Goal: Task Accomplishment & Management: Use online tool/utility

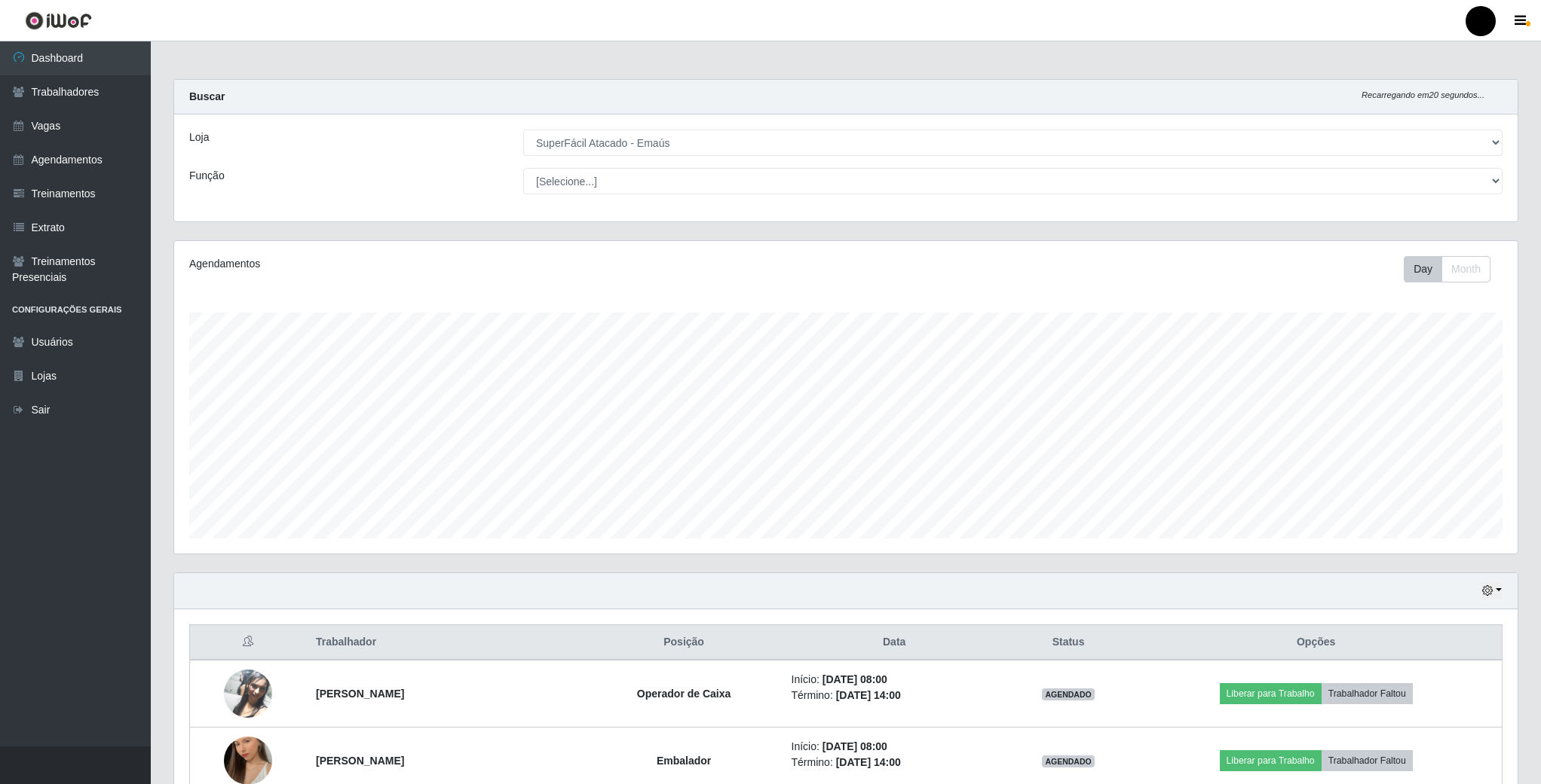
select select "407"
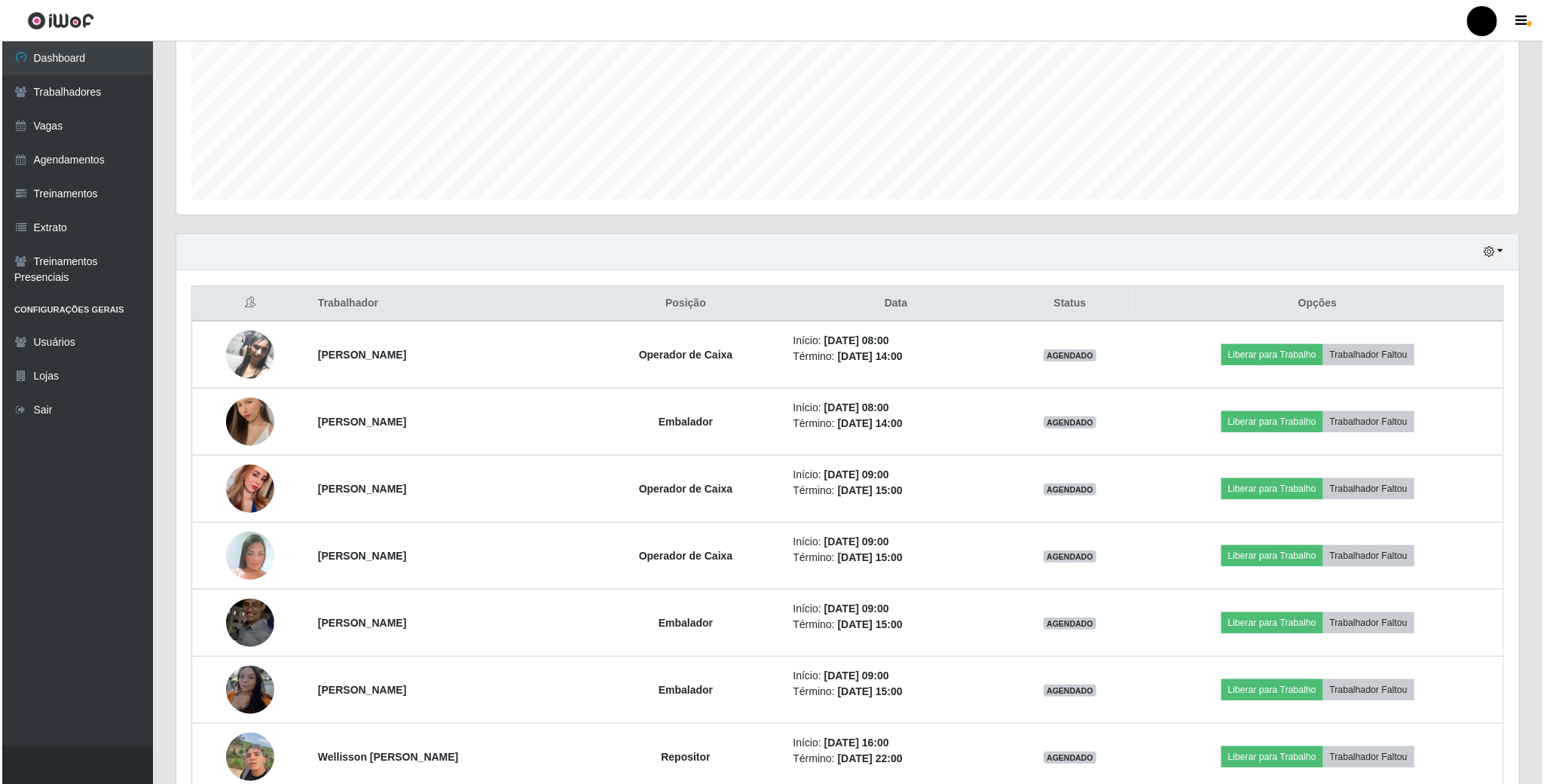
scroll to position [314, 1342]
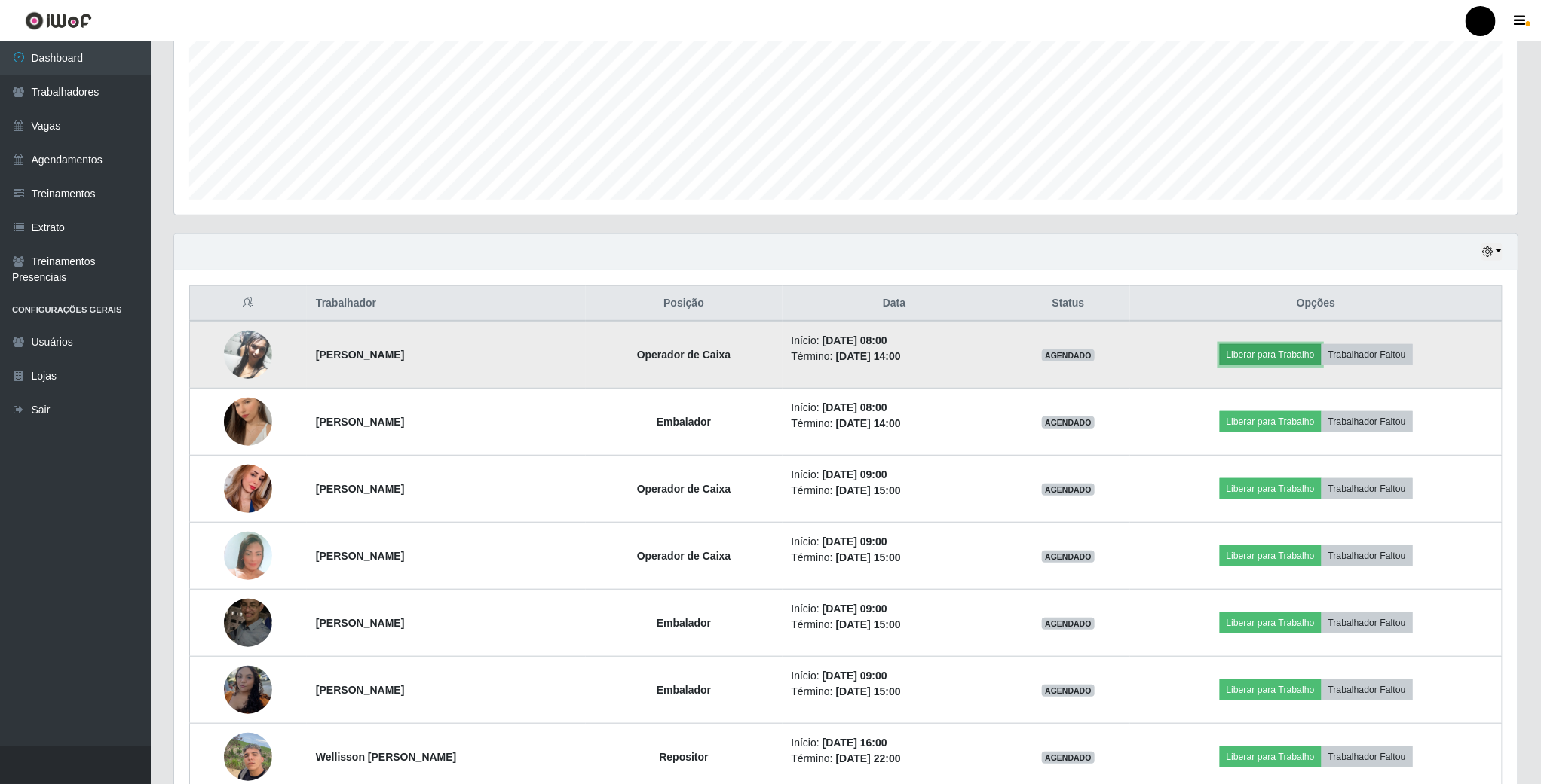
click at [1260, 353] on button "Liberar para Trabalho" at bounding box center [1270, 355] width 102 height 21
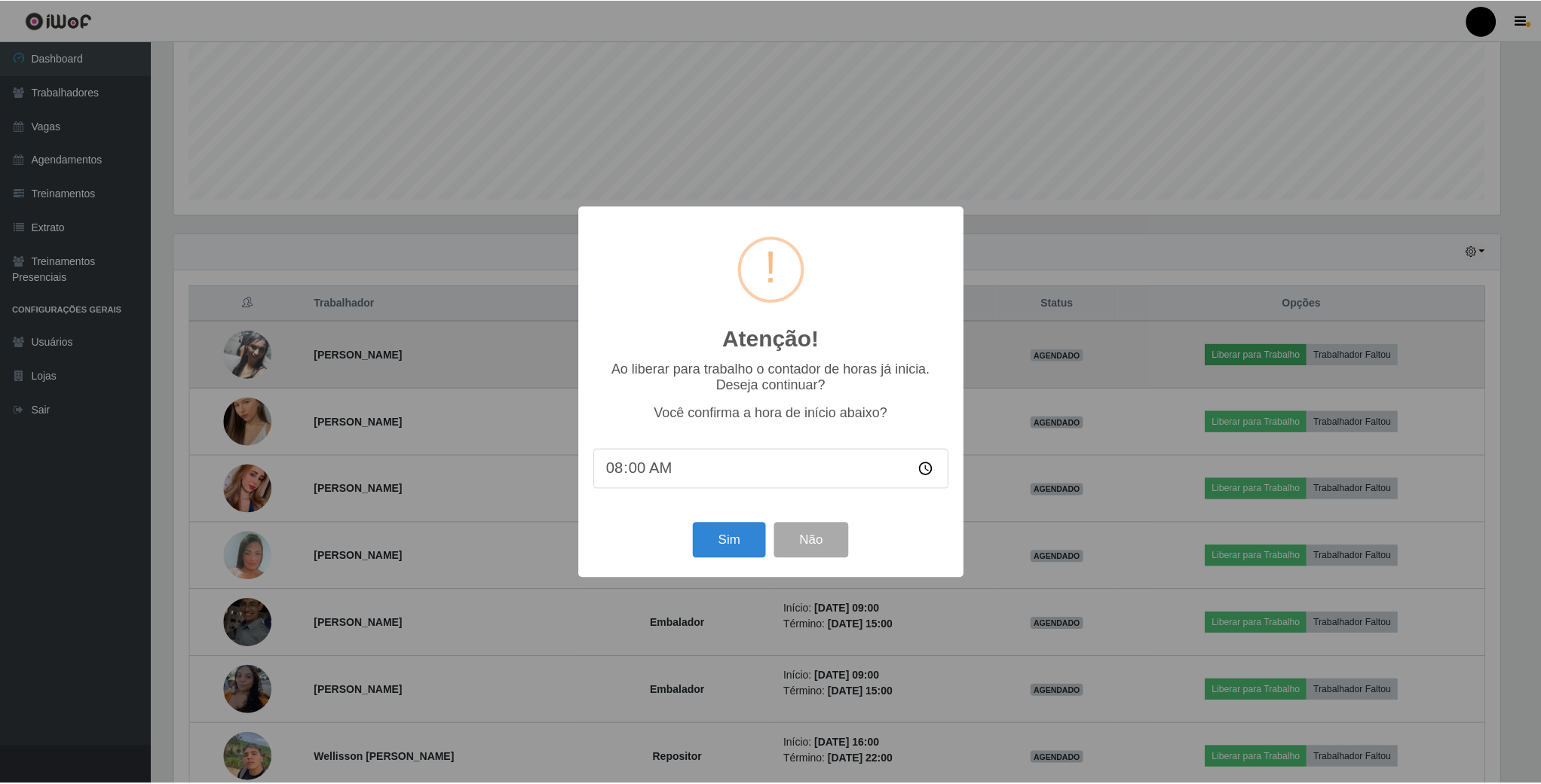
scroll to position [314, 1330]
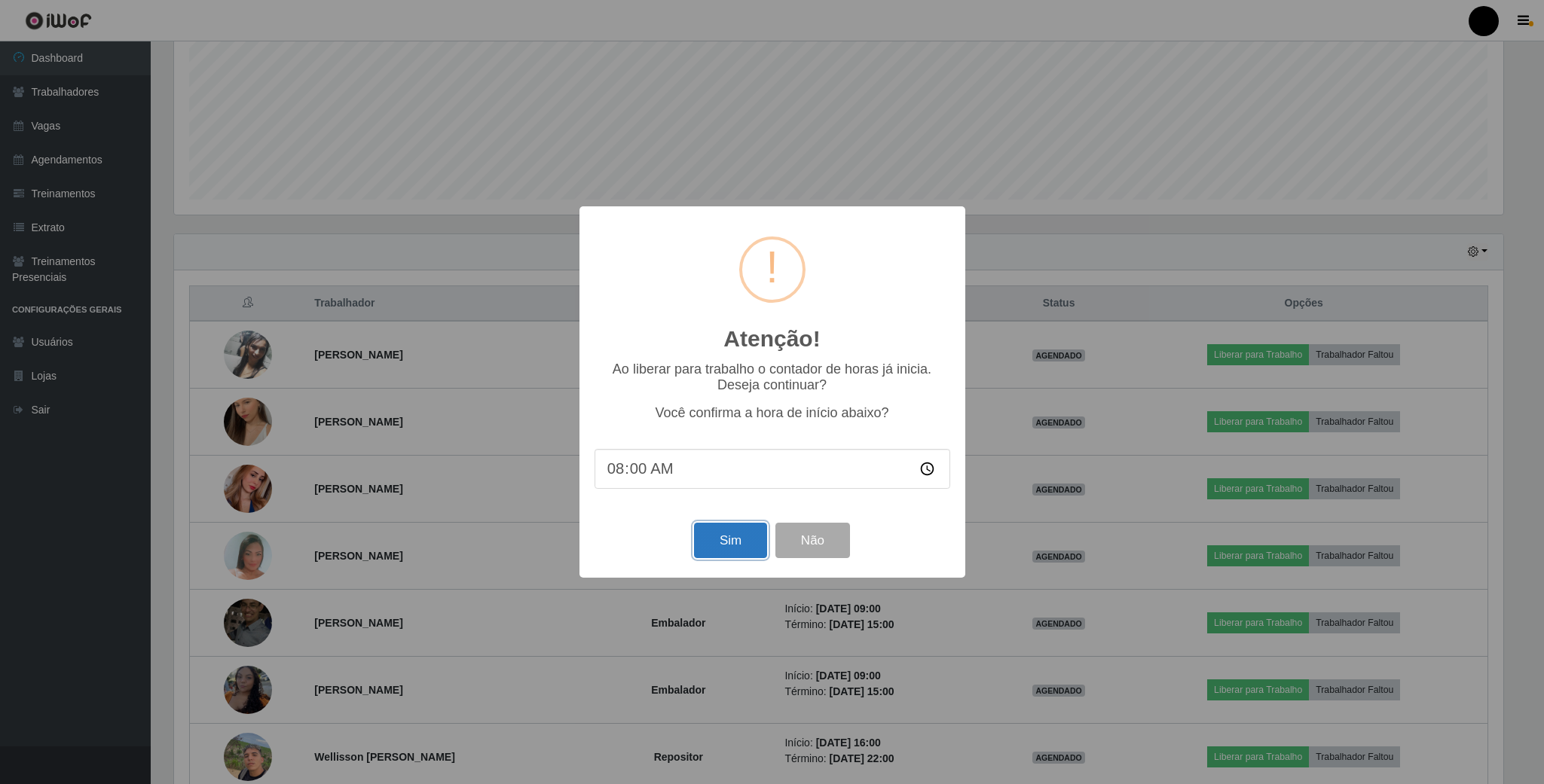
click at [743, 533] on button "Sim" at bounding box center [730, 540] width 73 height 35
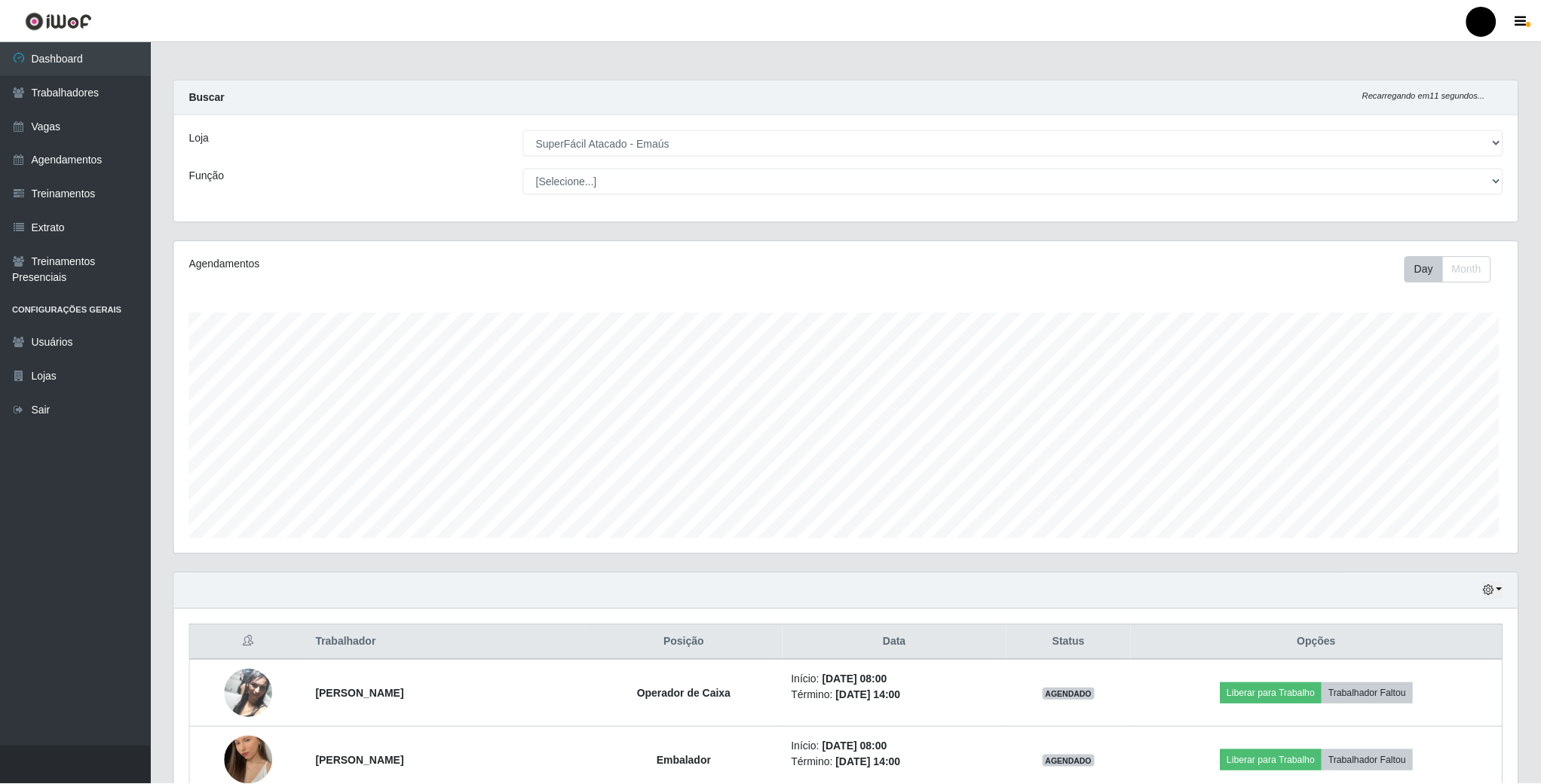
scroll to position [314, 1346]
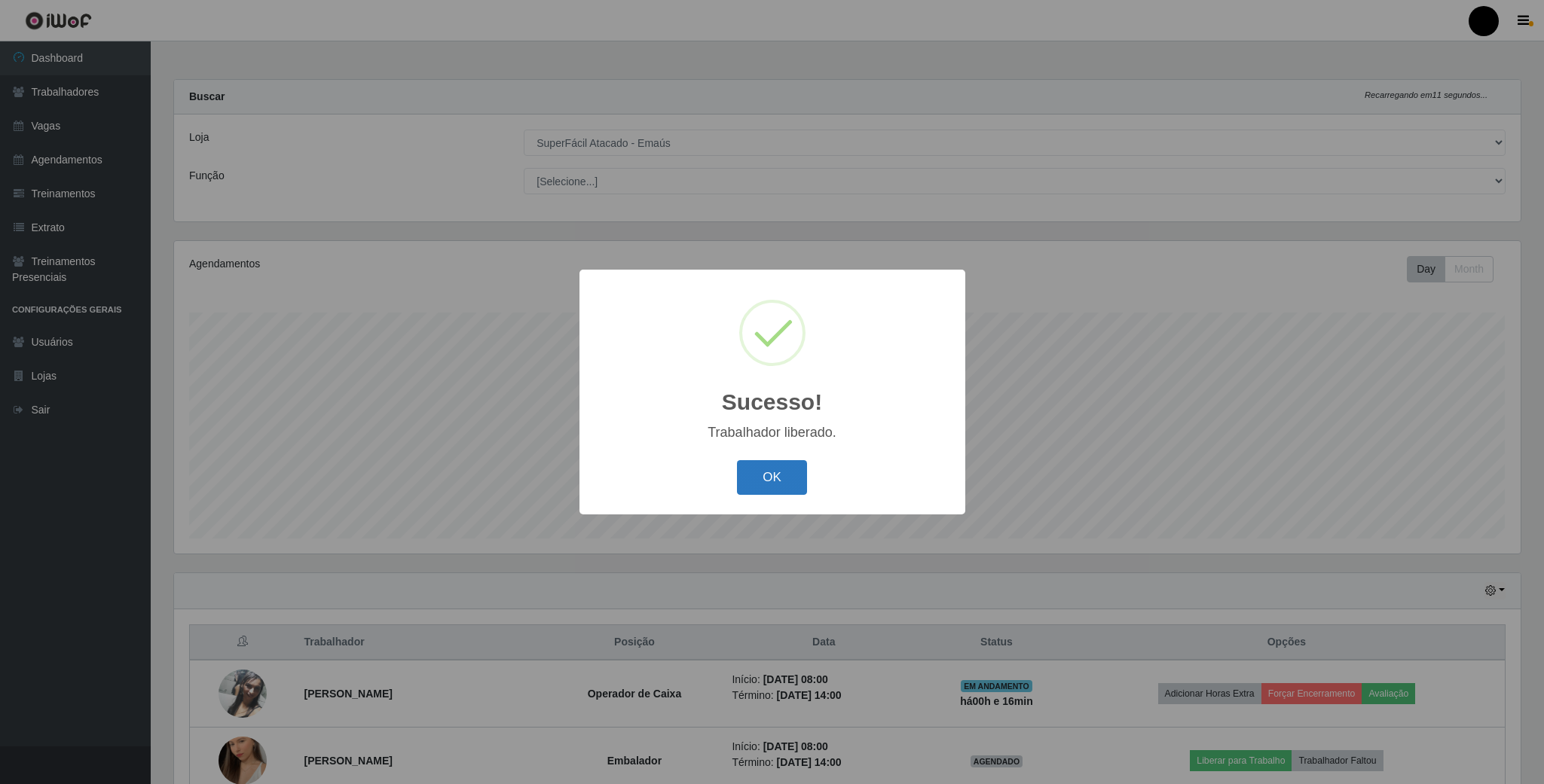
click at [766, 475] on button "OK" at bounding box center [772, 477] width 70 height 35
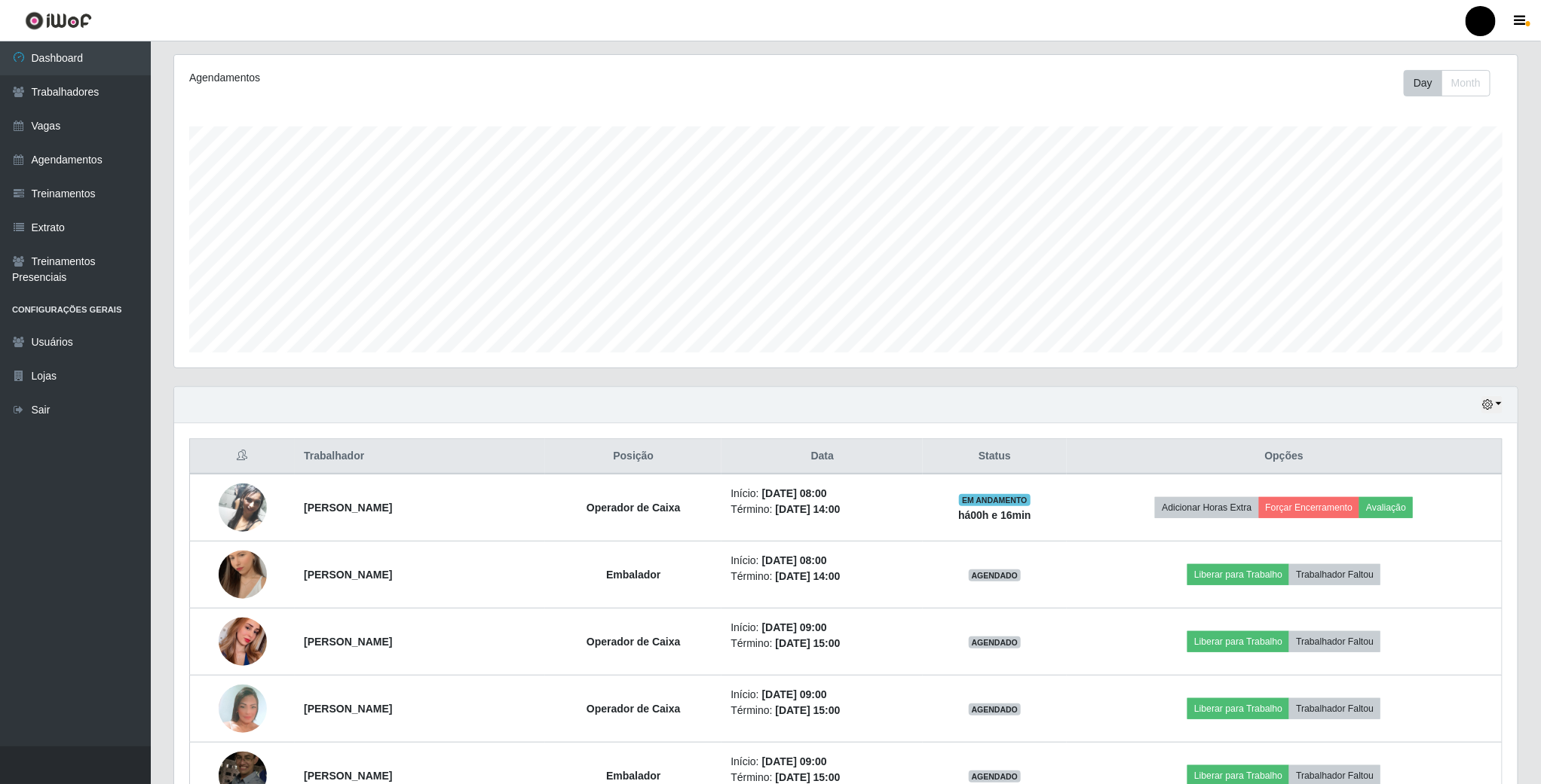
scroll to position [226, 0]
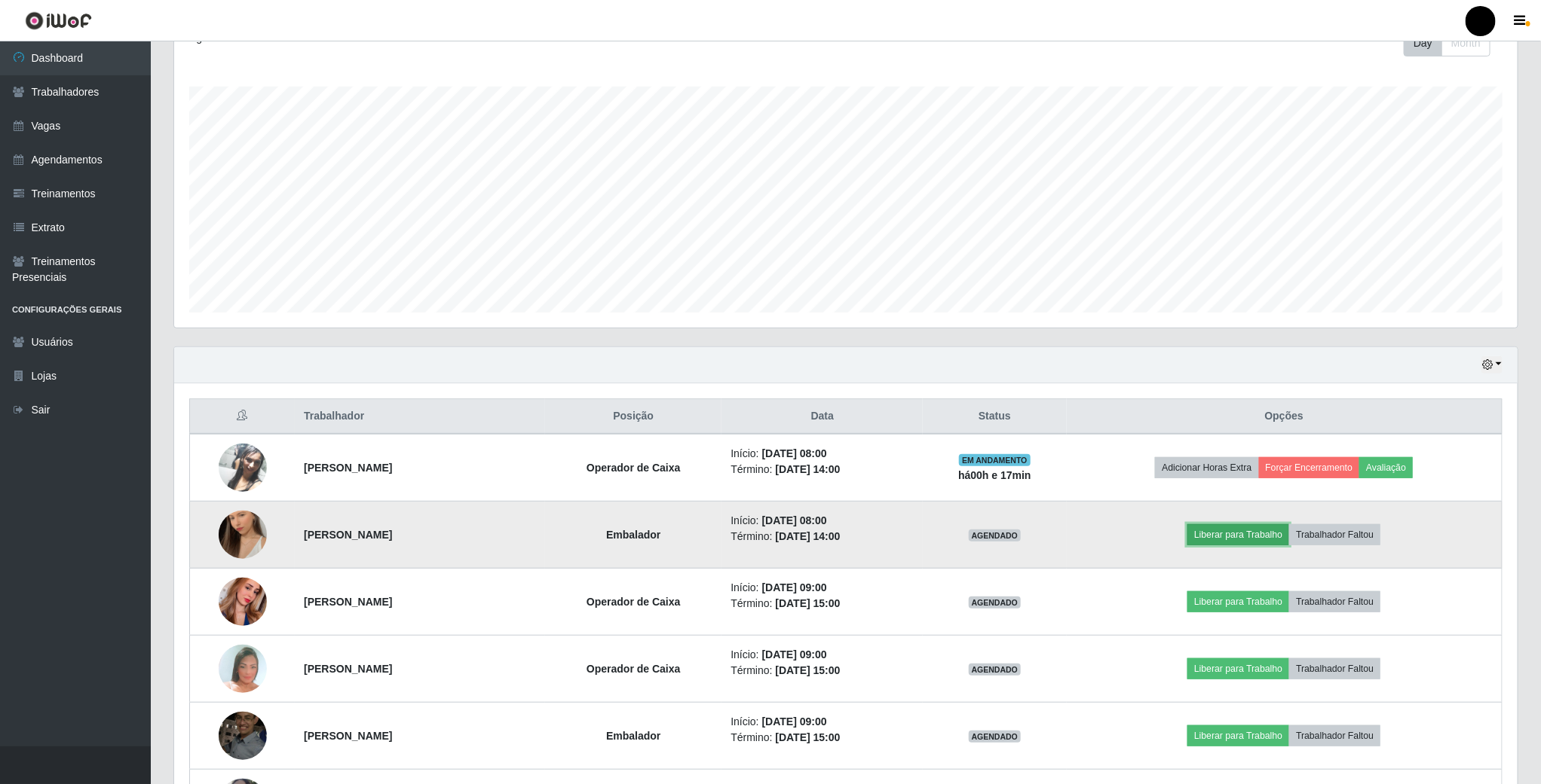
click at [1218, 543] on button "Liberar para Trabalho" at bounding box center [1238, 535] width 102 height 21
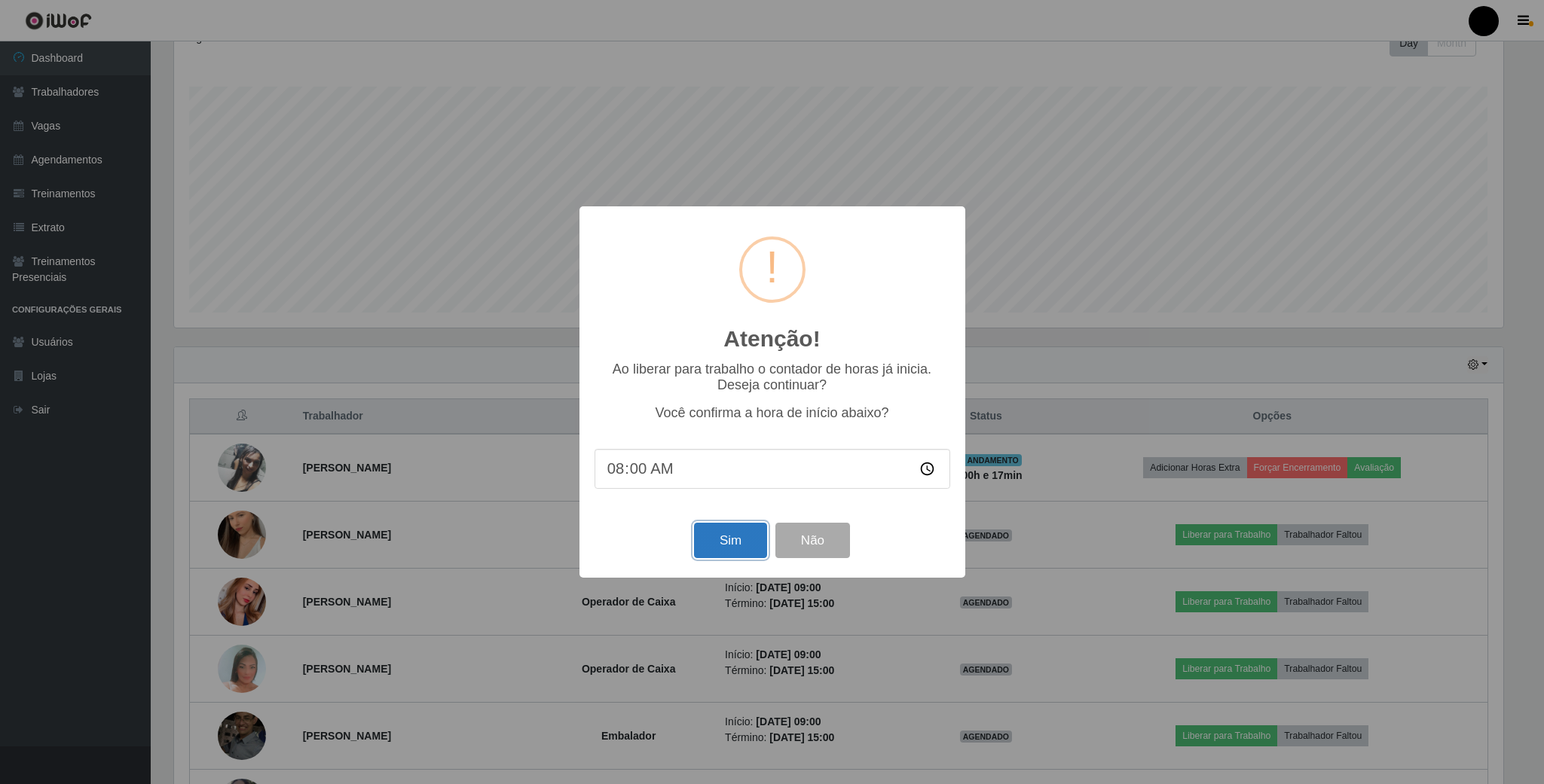
click at [742, 545] on button "Sim" at bounding box center [730, 540] width 73 height 35
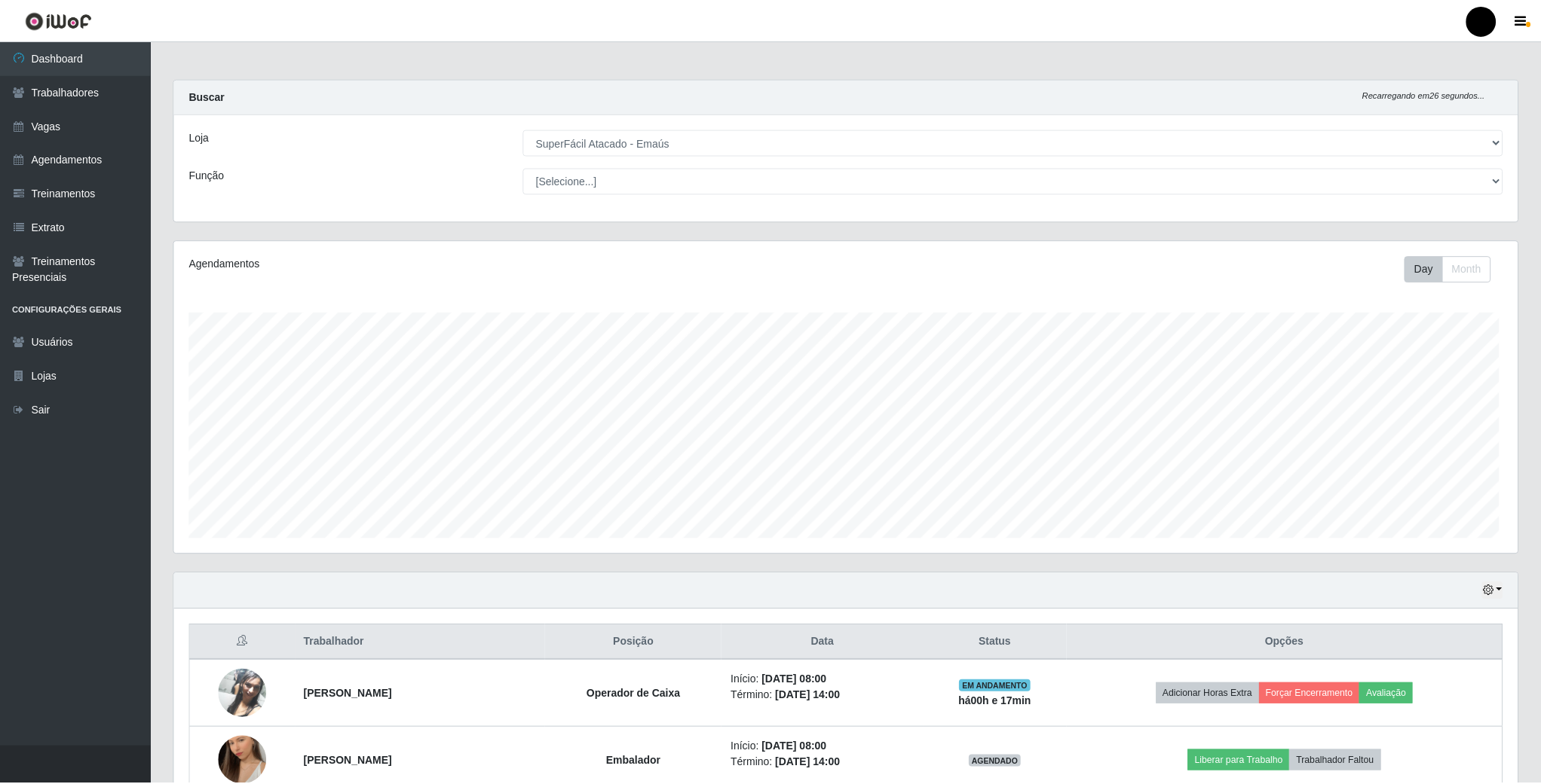
scroll to position [314, 1346]
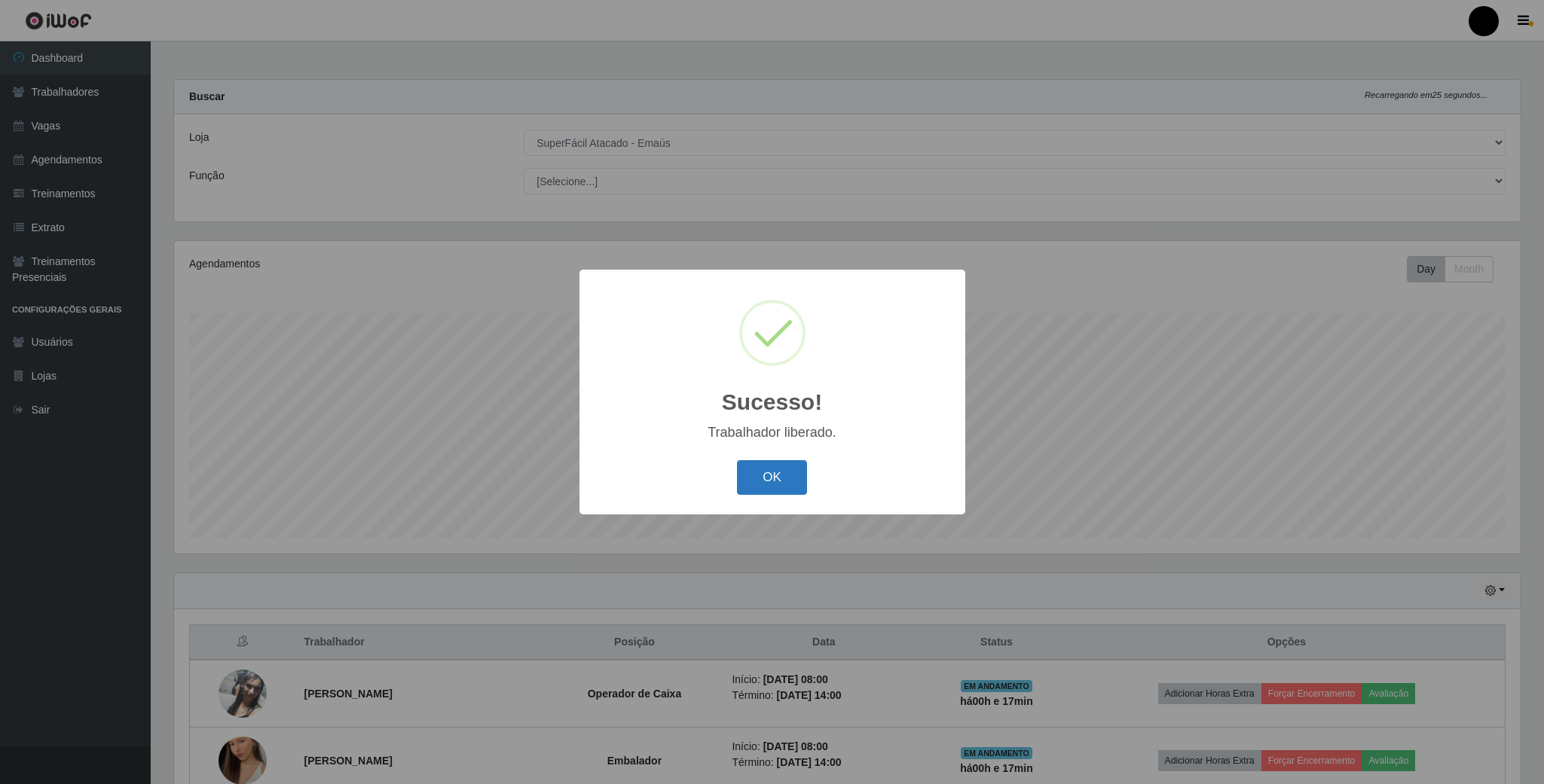
click at [792, 482] on button "OK" at bounding box center [772, 477] width 70 height 35
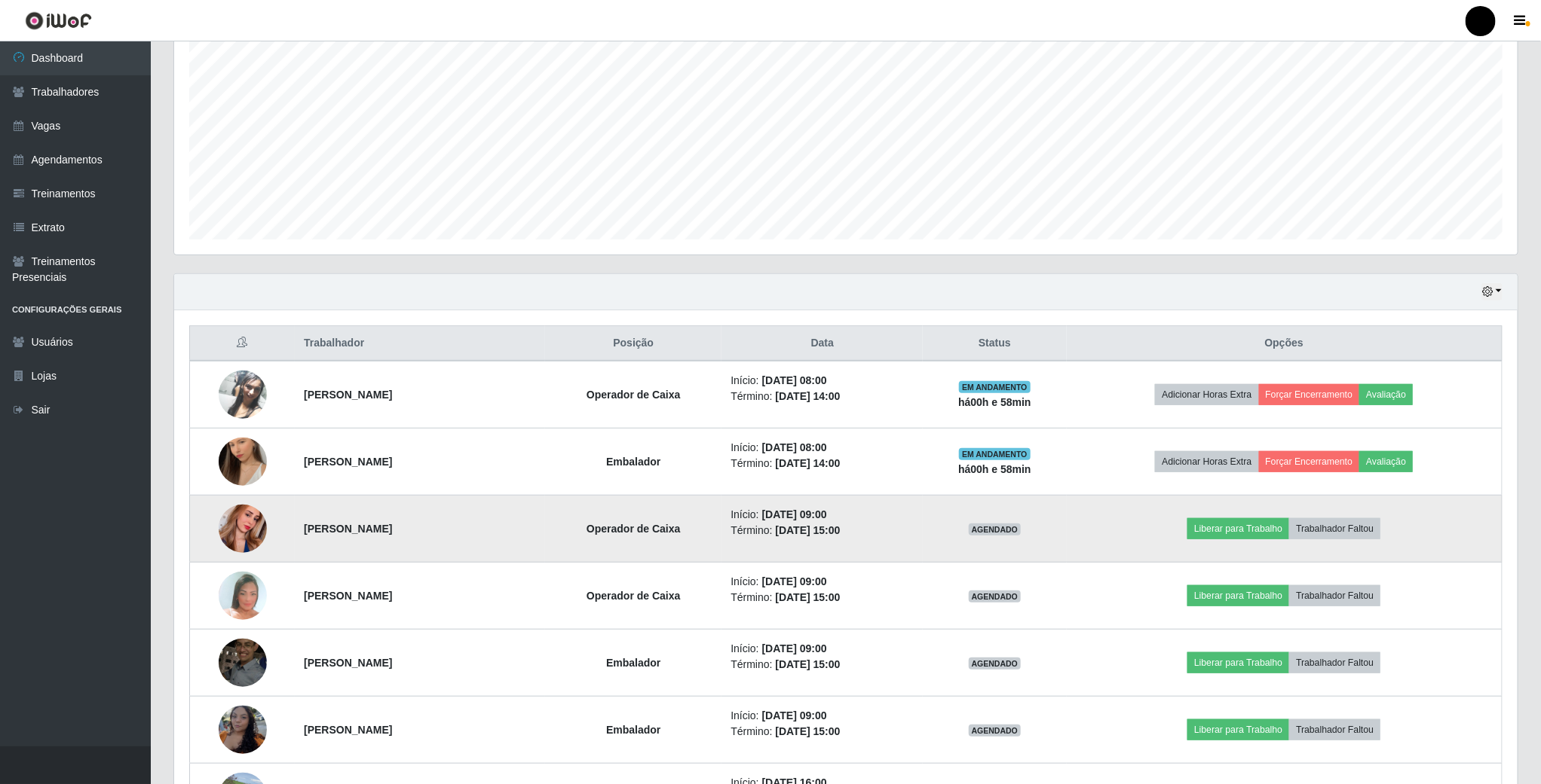
scroll to position [339, 0]
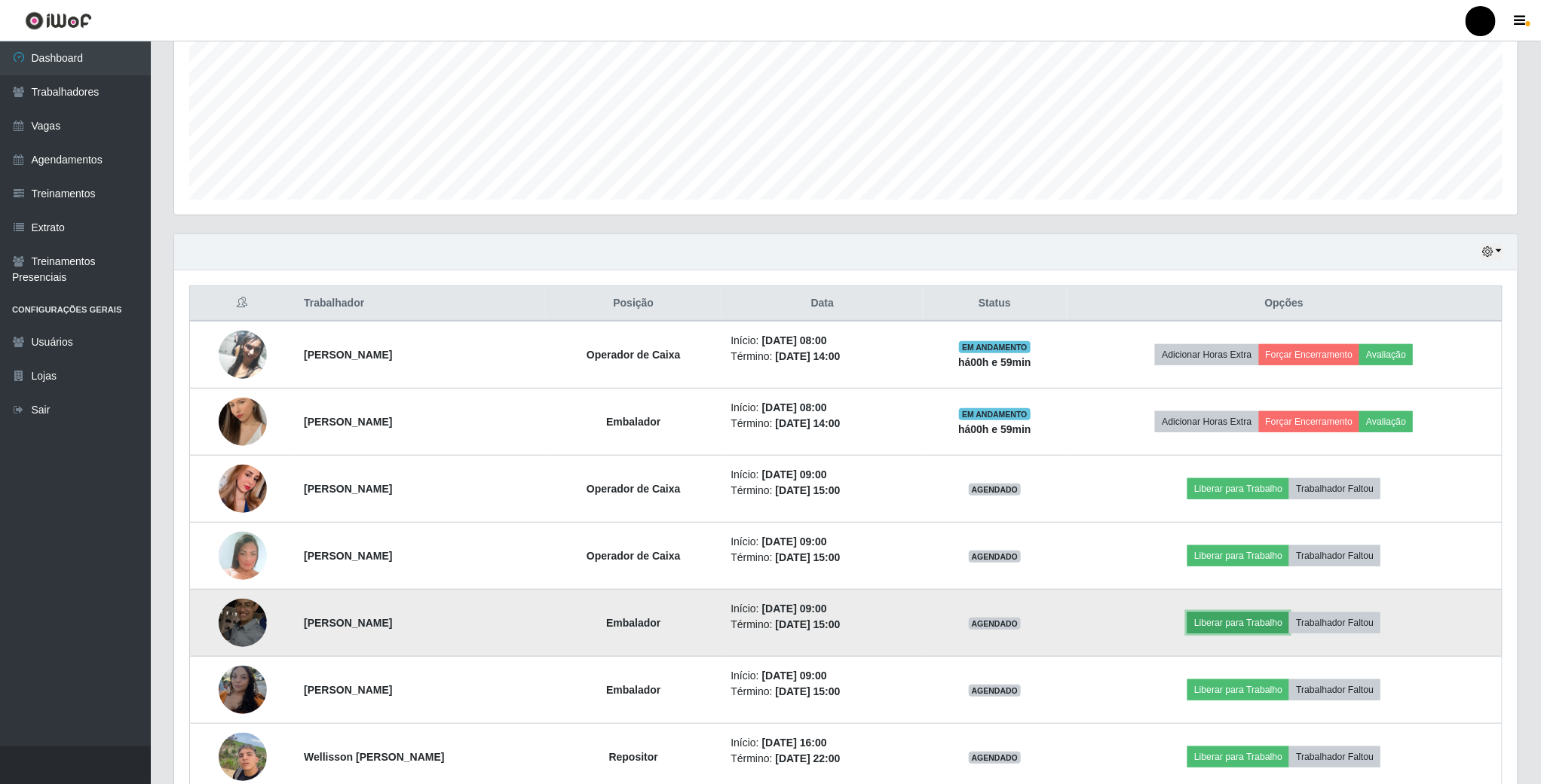
click at [1286, 622] on button "Liberar para Trabalho" at bounding box center [1238, 623] width 102 height 21
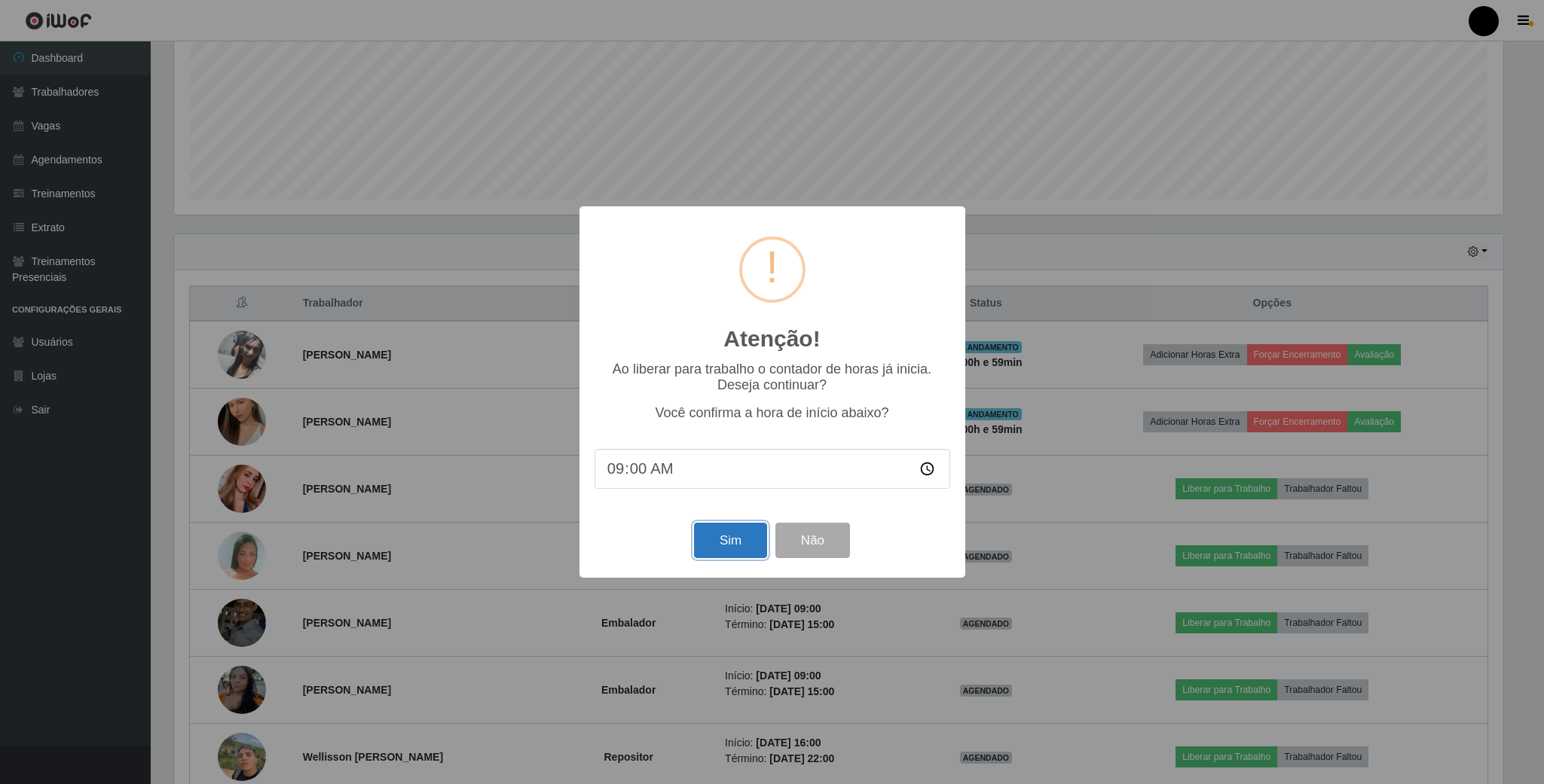
click at [736, 529] on button "Sim" at bounding box center [730, 540] width 73 height 35
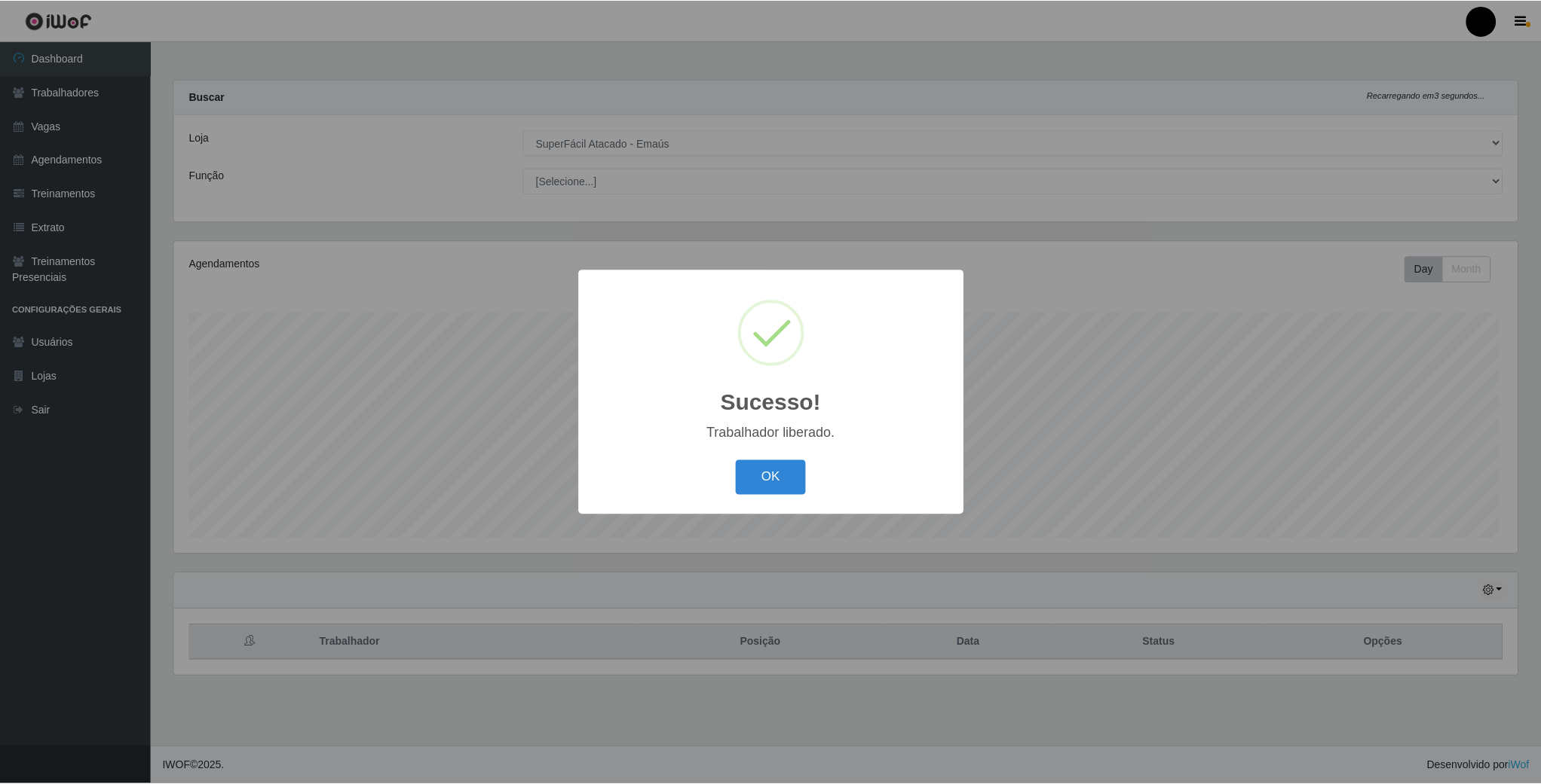
scroll to position [314, 1346]
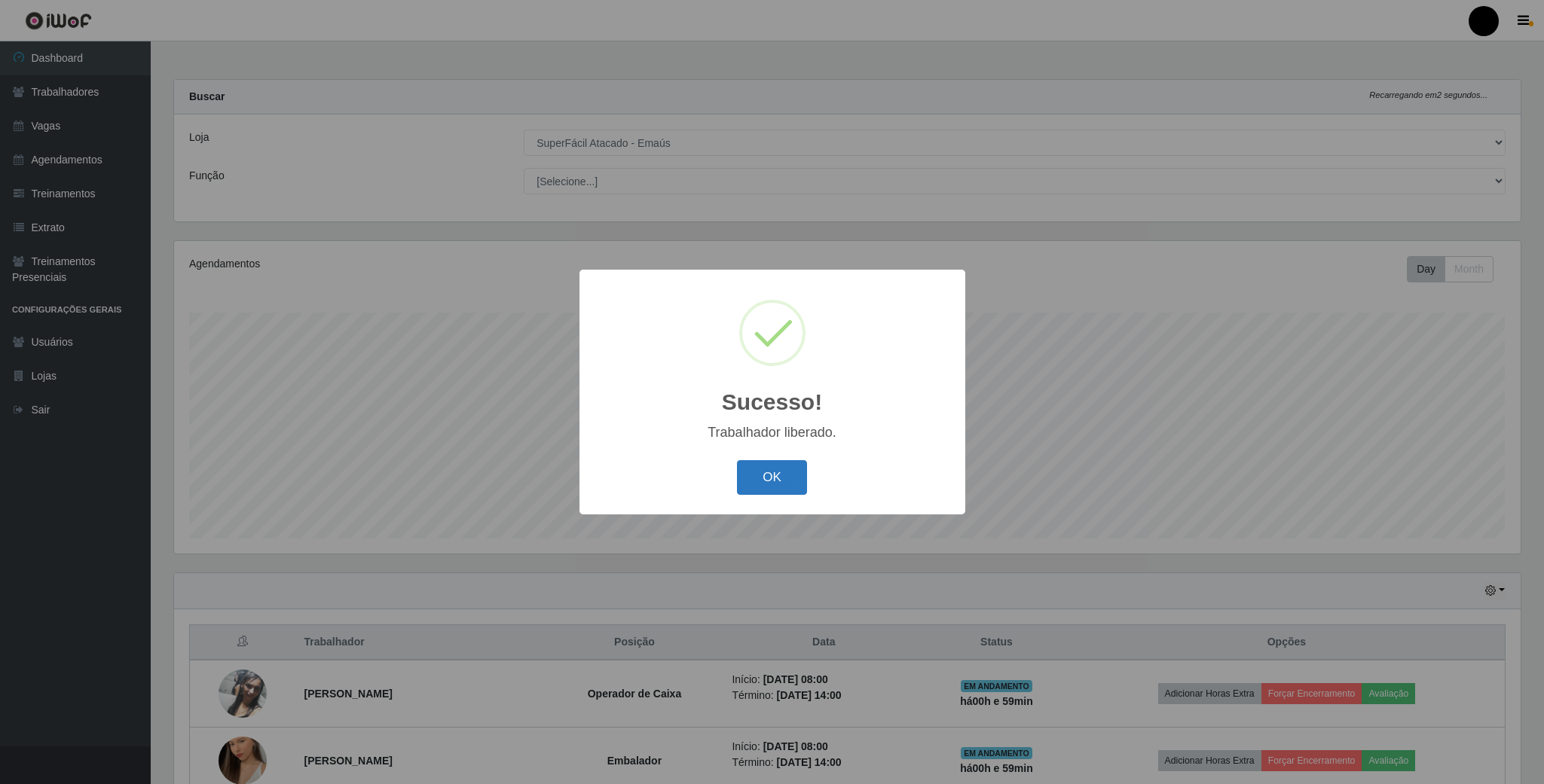
click at [780, 477] on button "OK" at bounding box center [772, 477] width 70 height 35
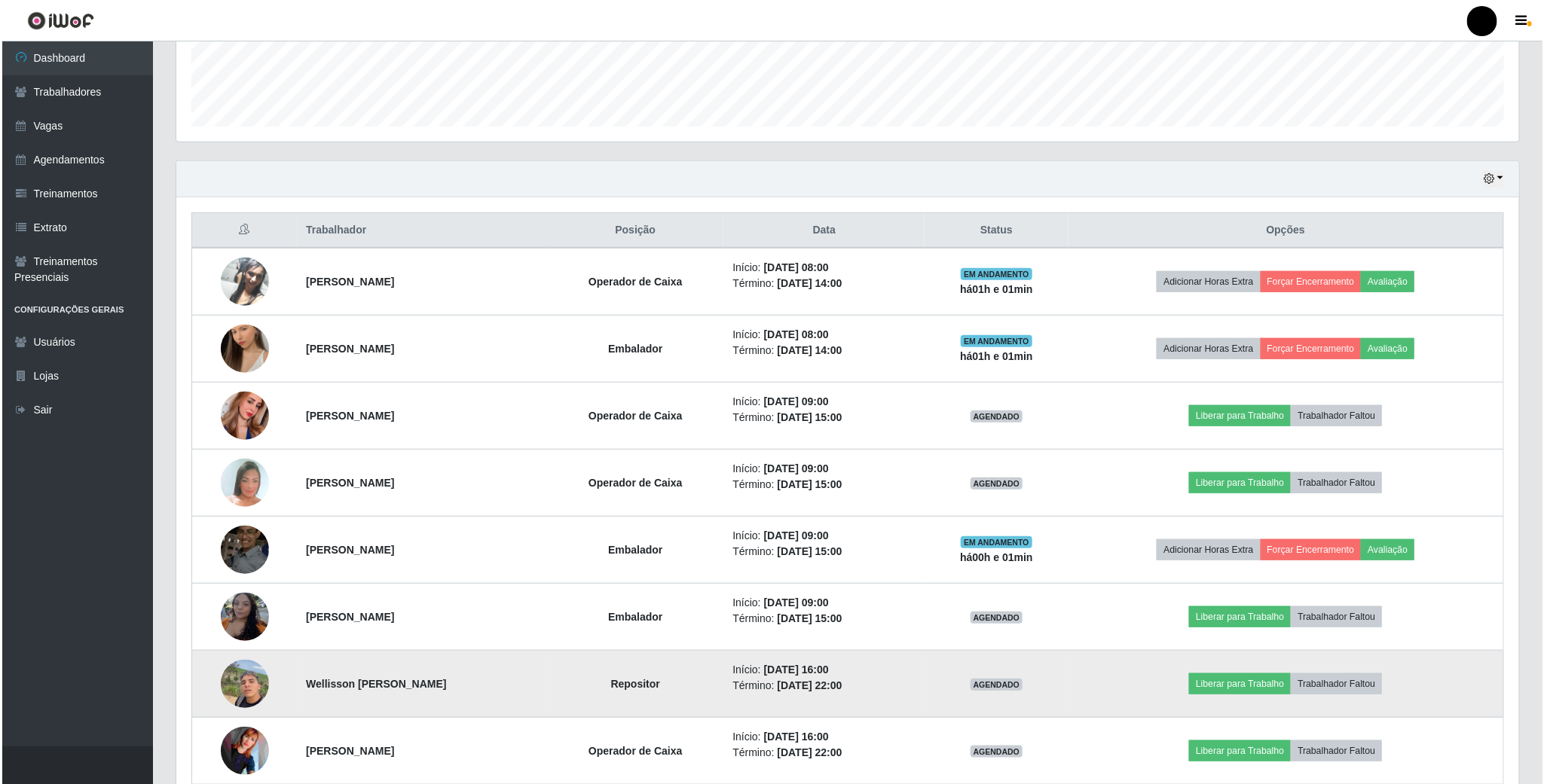
scroll to position [452, 0]
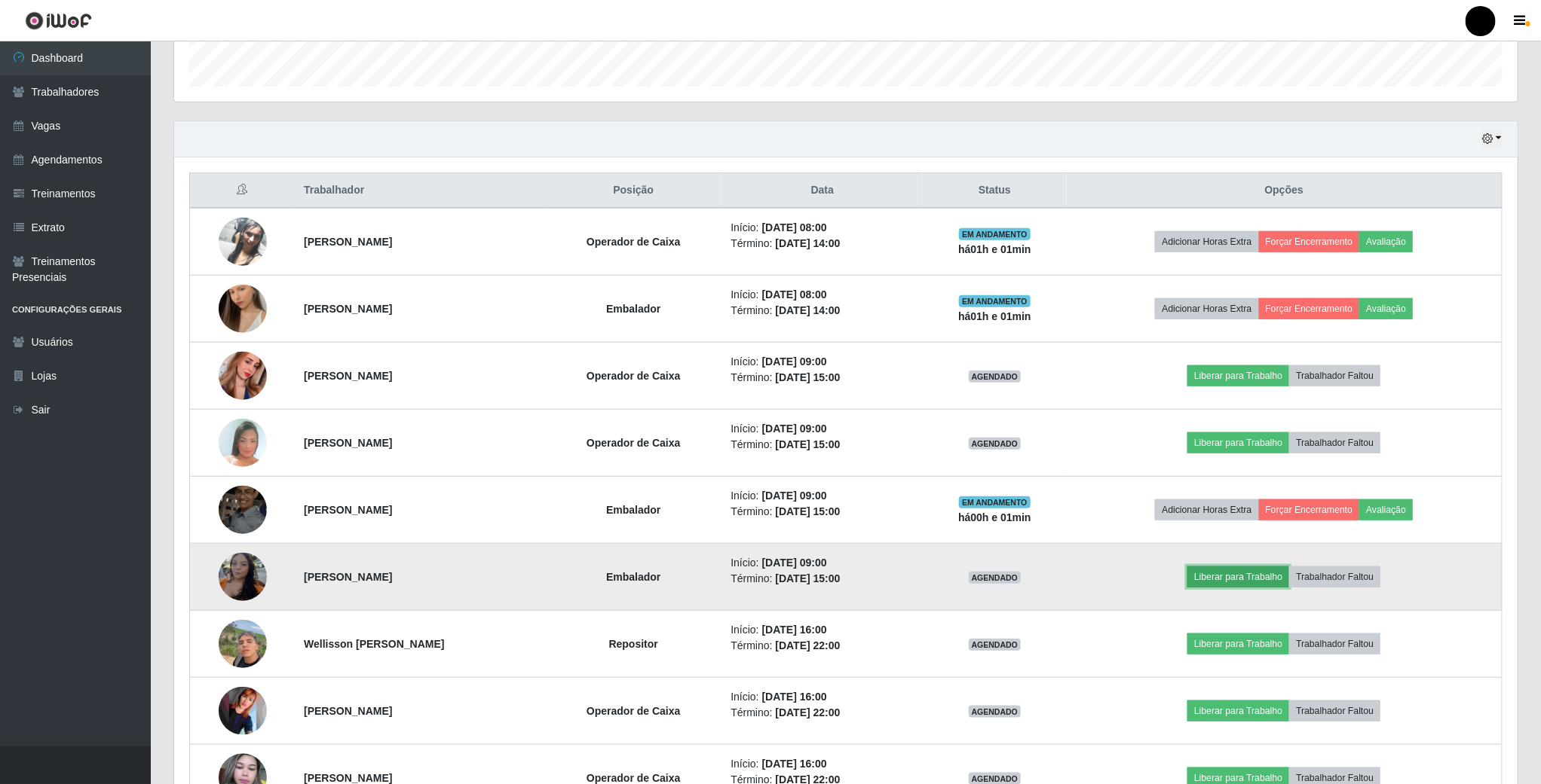
click at [1254, 585] on button "Liberar para Trabalho" at bounding box center [1238, 577] width 102 height 21
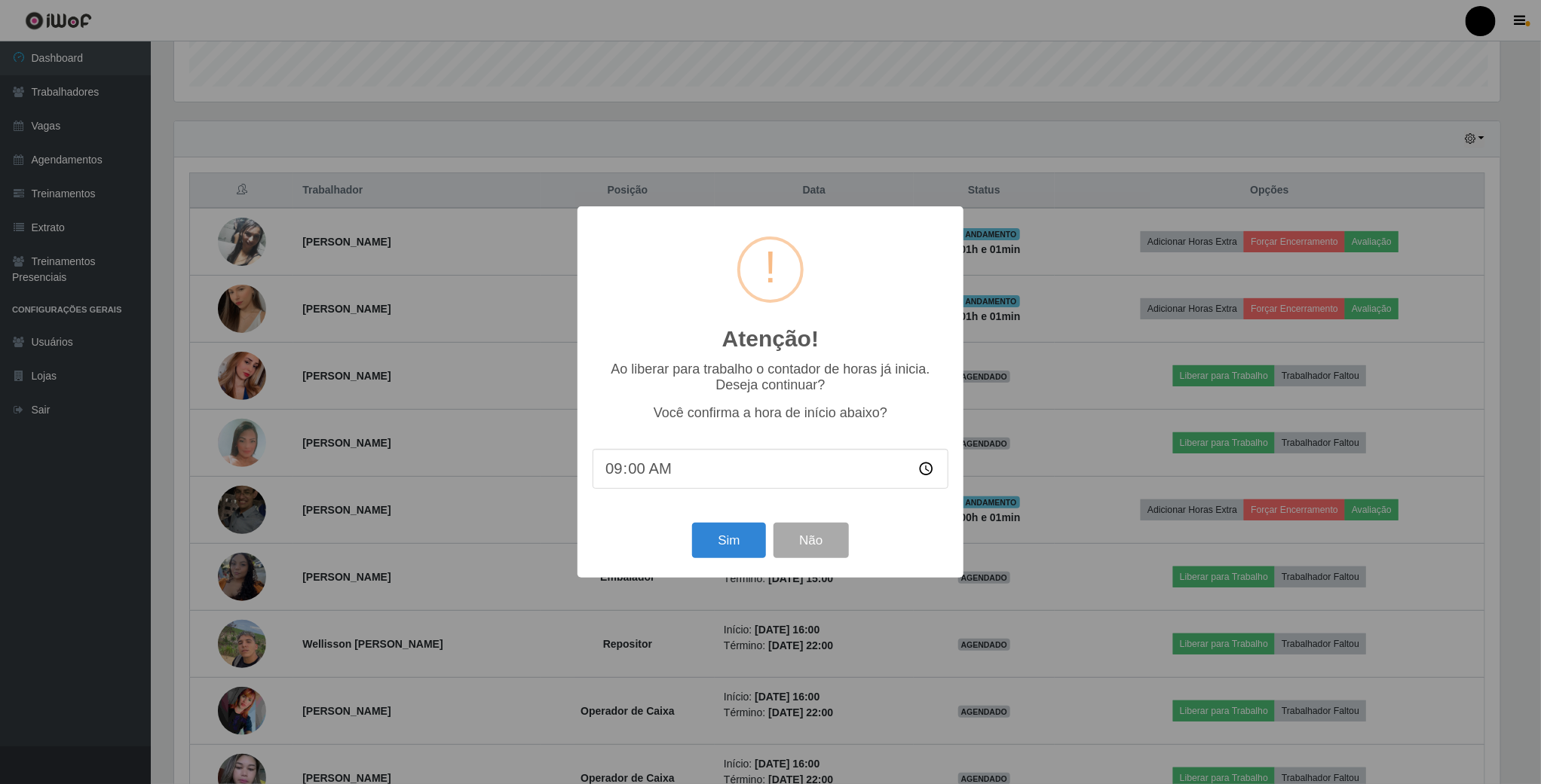
scroll to position [314, 1330]
click at [747, 554] on button "Sim" at bounding box center [731, 540] width 73 height 35
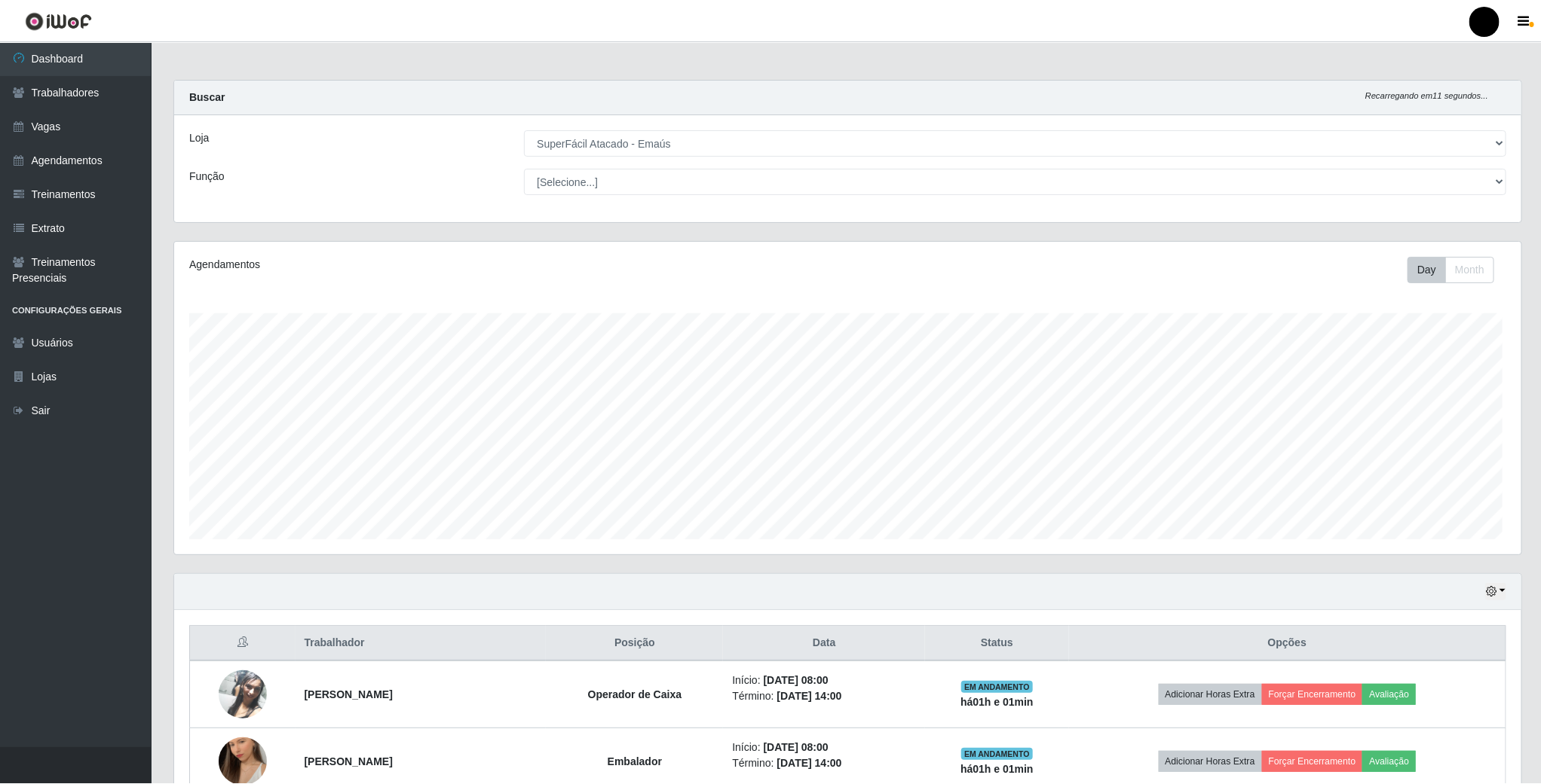
scroll to position [314, 1346]
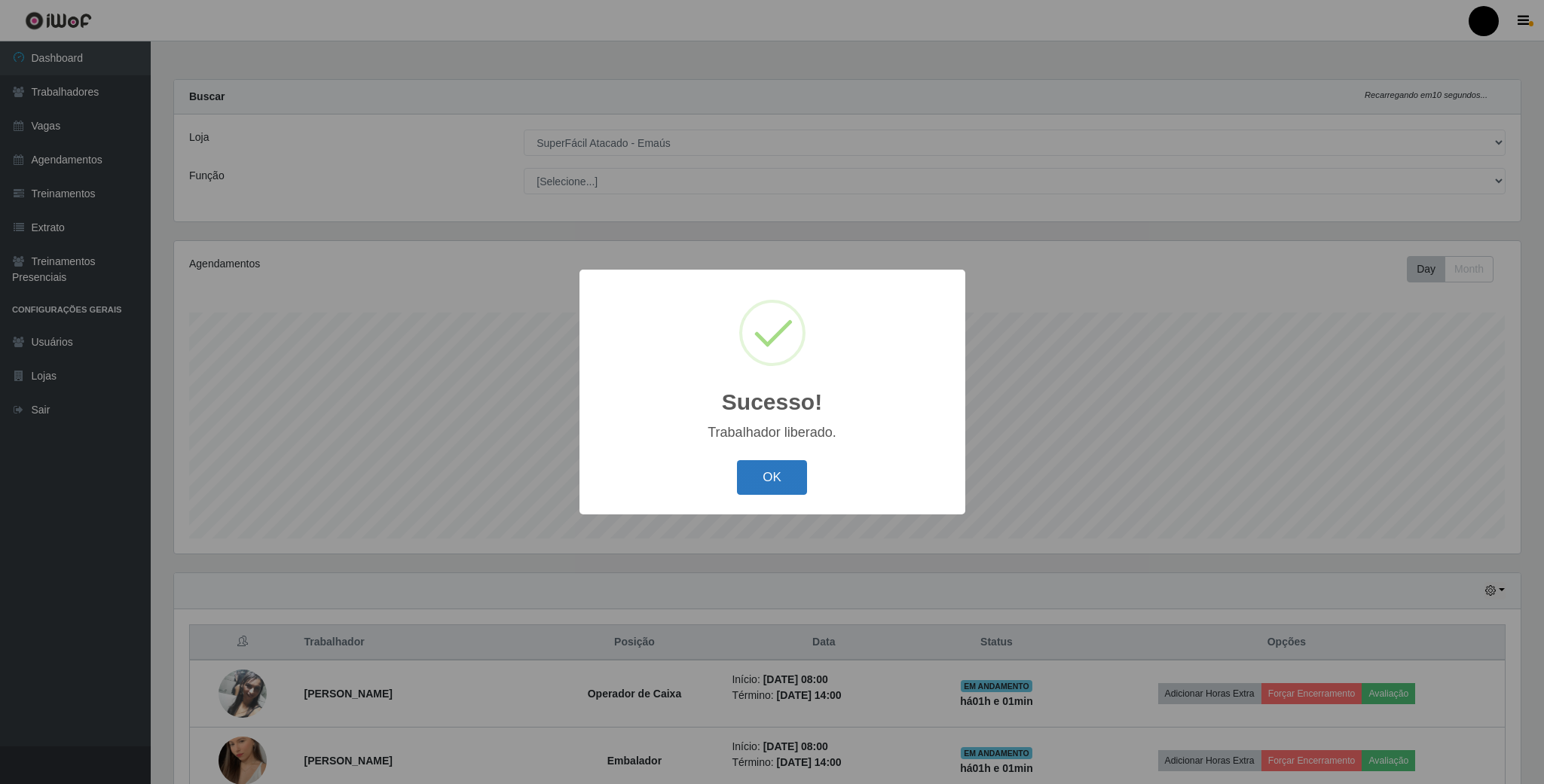
click at [760, 465] on button "OK" at bounding box center [772, 477] width 70 height 35
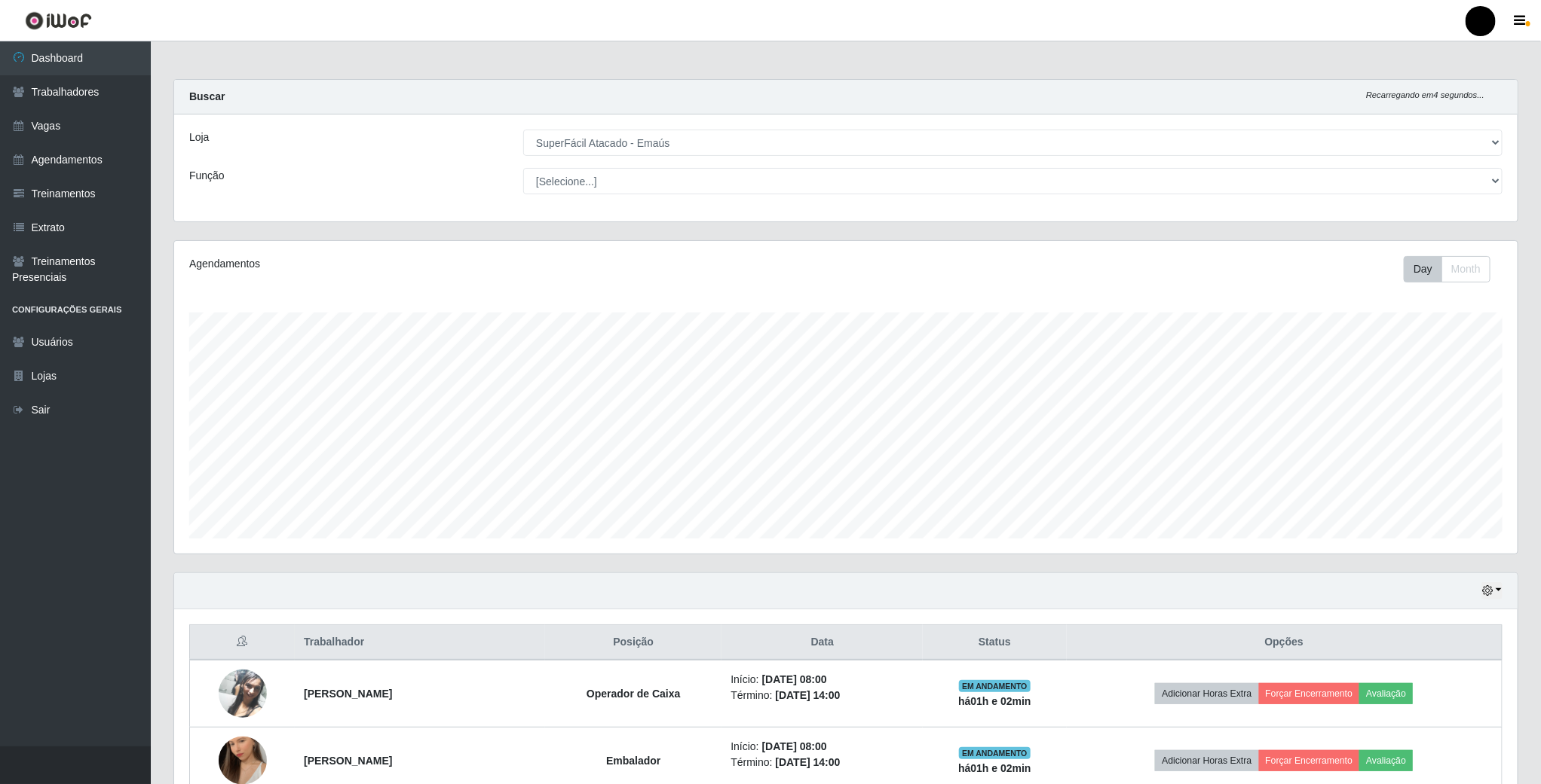
scroll to position [339, 0]
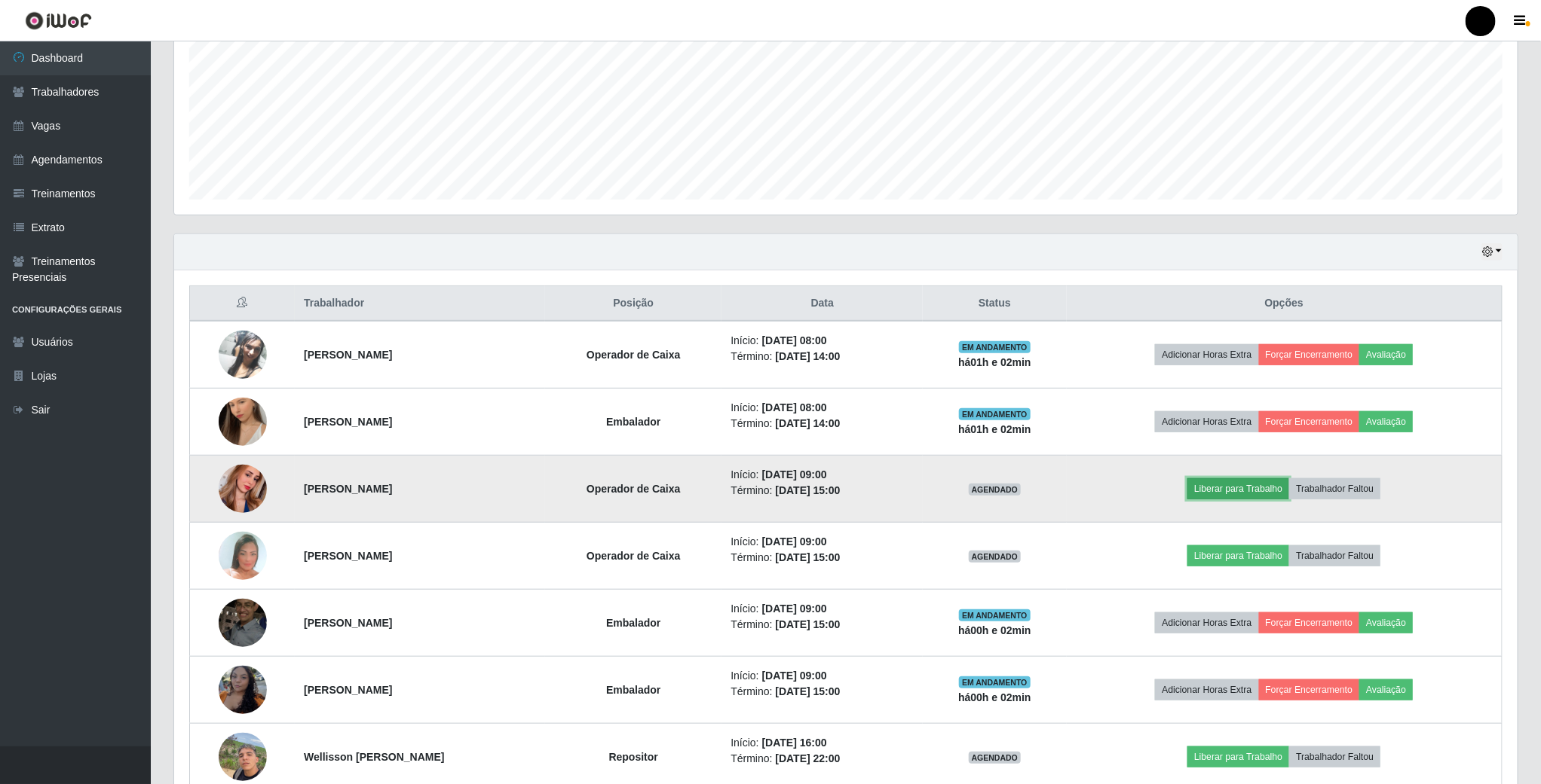
click at [1270, 486] on button "Liberar para Trabalho" at bounding box center [1238, 489] width 102 height 21
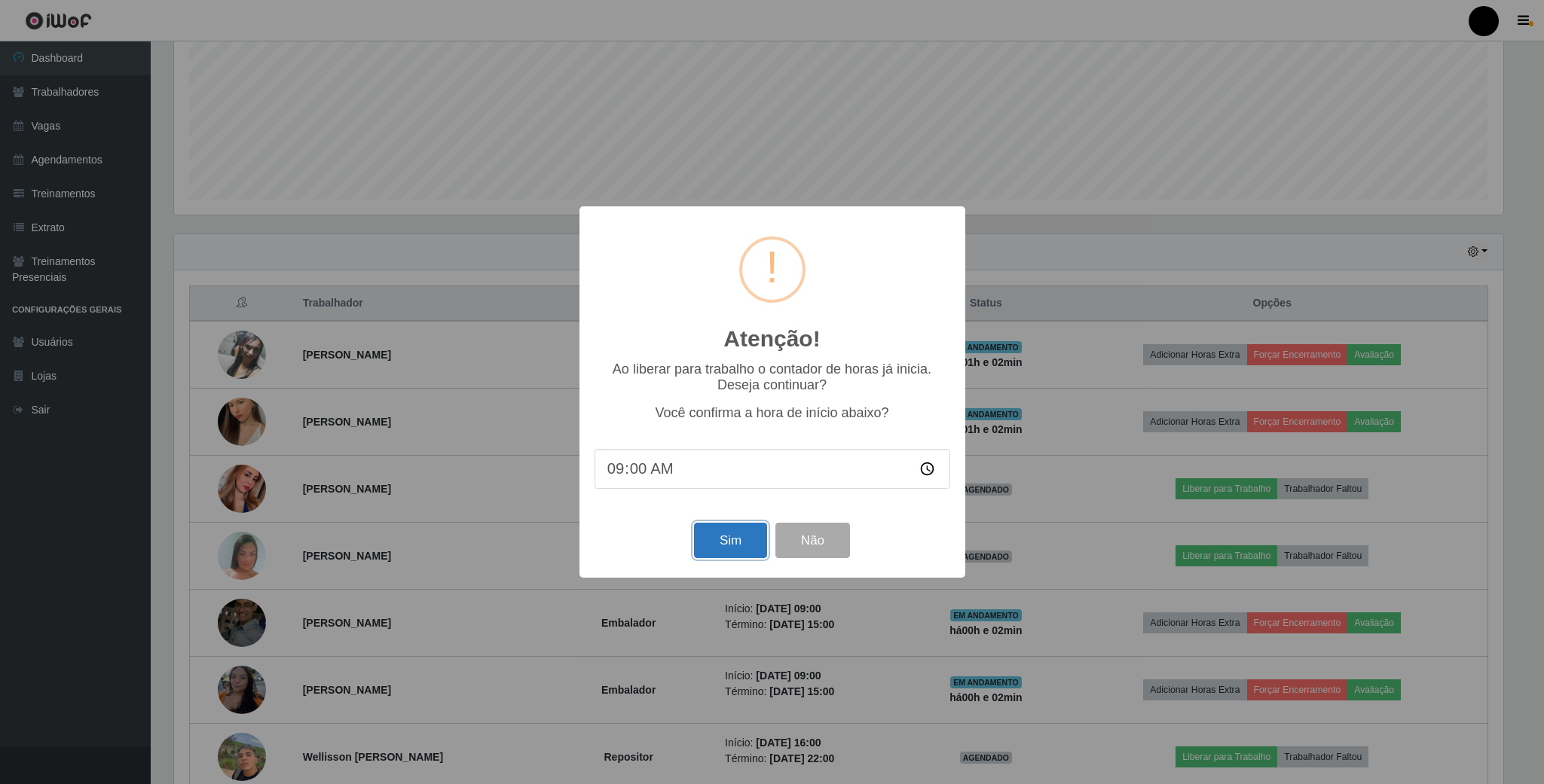
click at [736, 541] on button "Sim" at bounding box center [730, 540] width 73 height 35
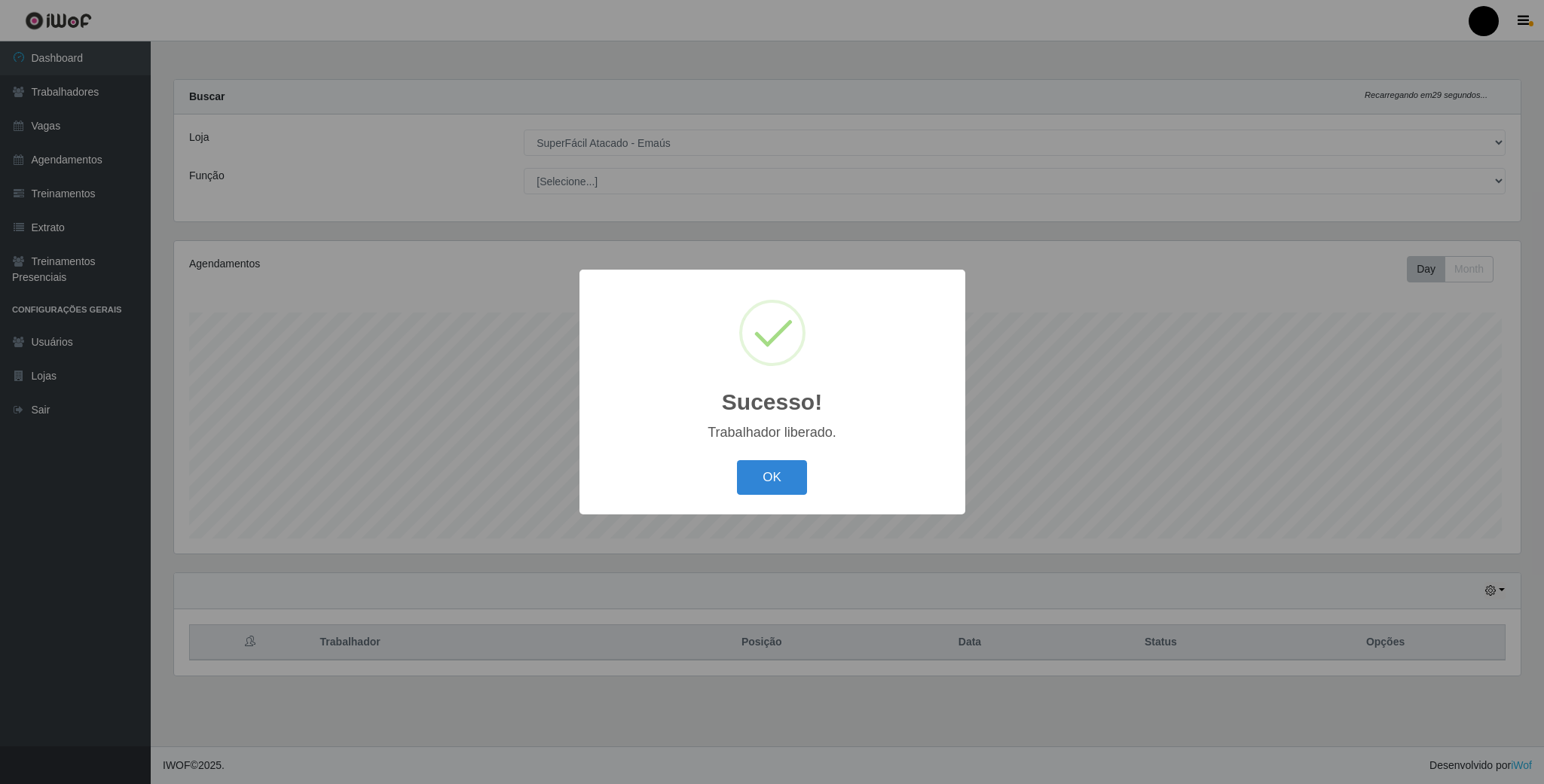
scroll to position [314, 1345]
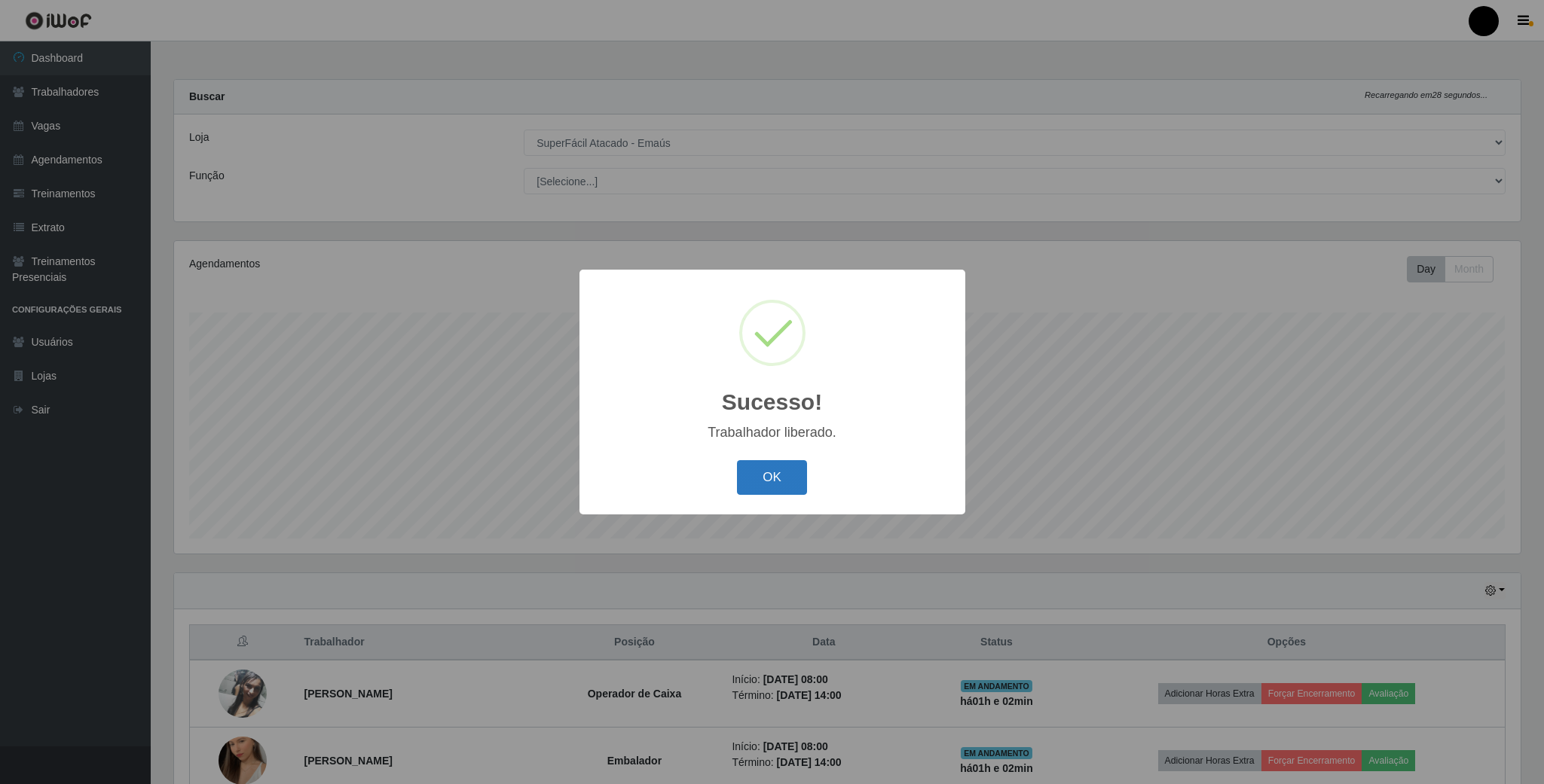
click at [780, 481] on button "OK" at bounding box center [772, 477] width 70 height 35
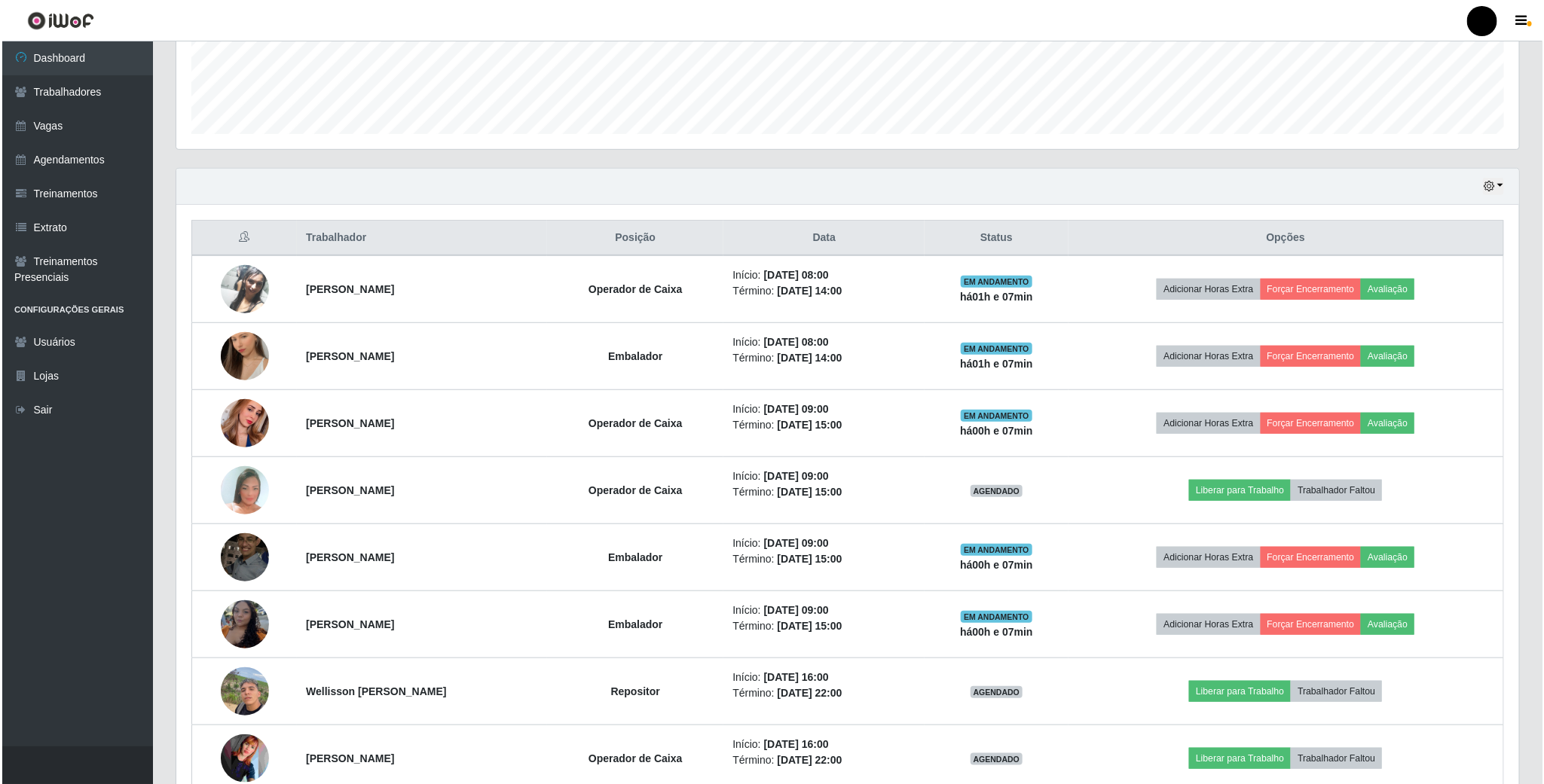
scroll to position [399, 0]
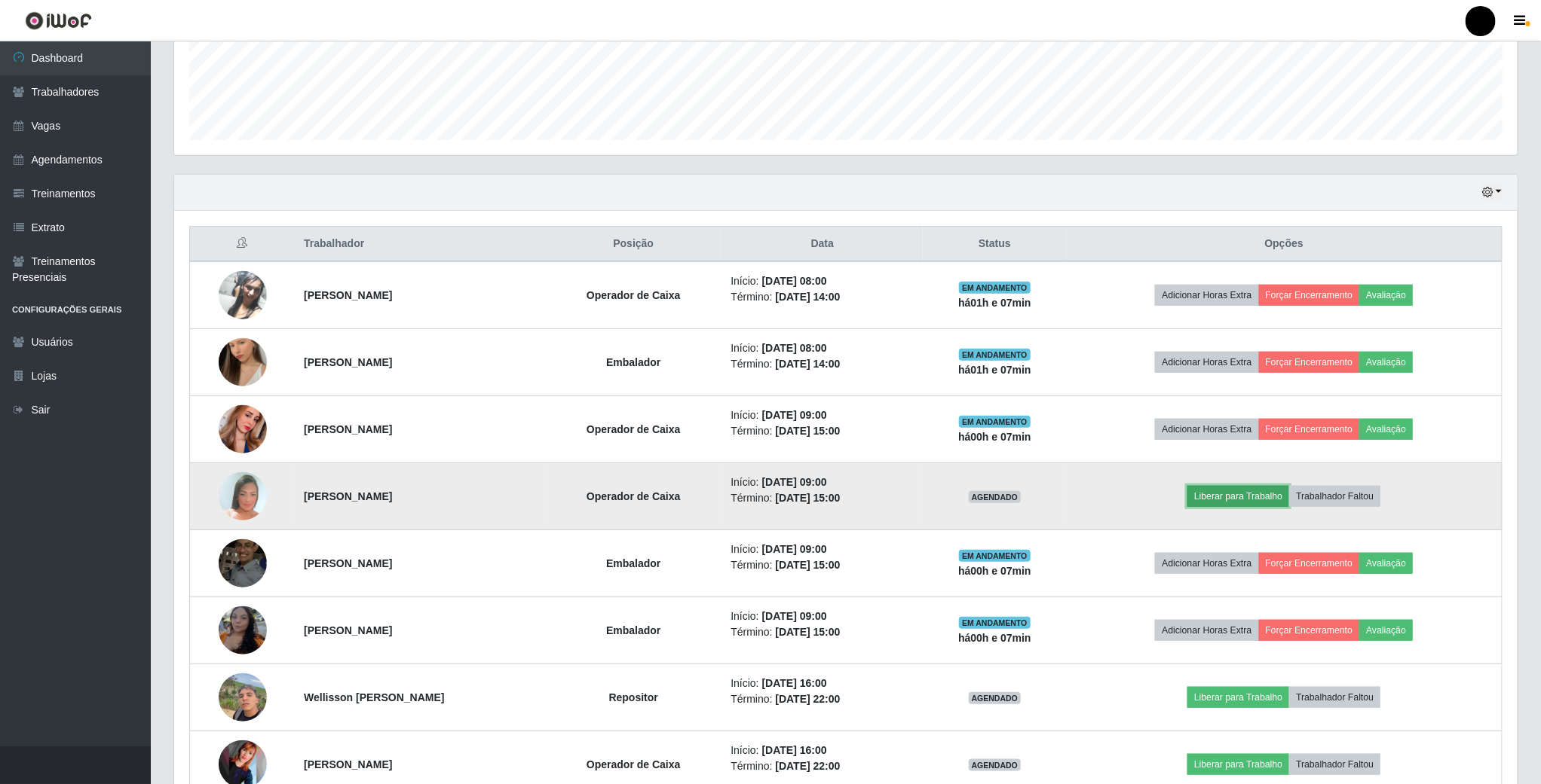
click at [1233, 498] on button "Liberar para Trabalho" at bounding box center [1238, 496] width 102 height 21
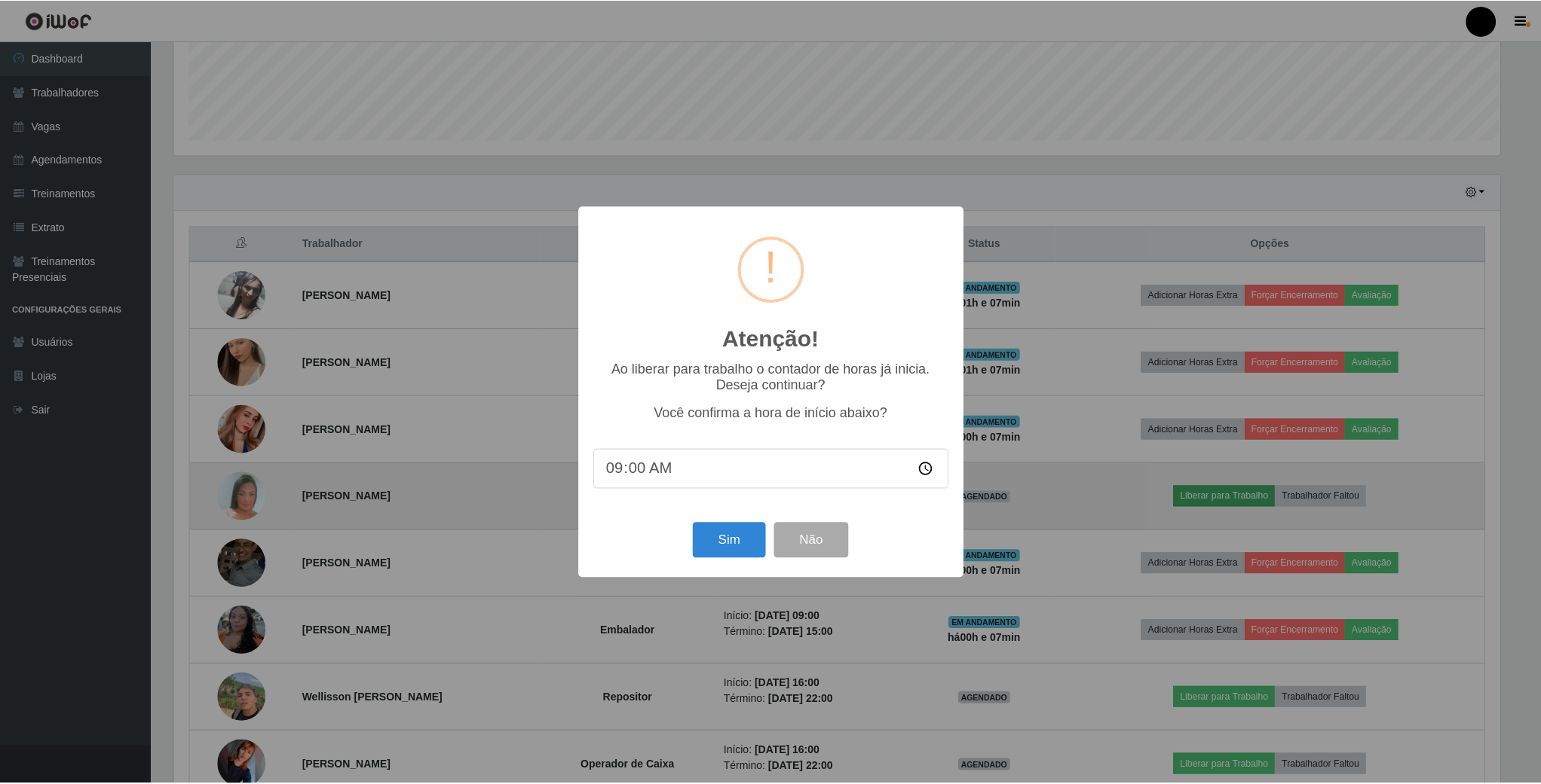
scroll to position [314, 1330]
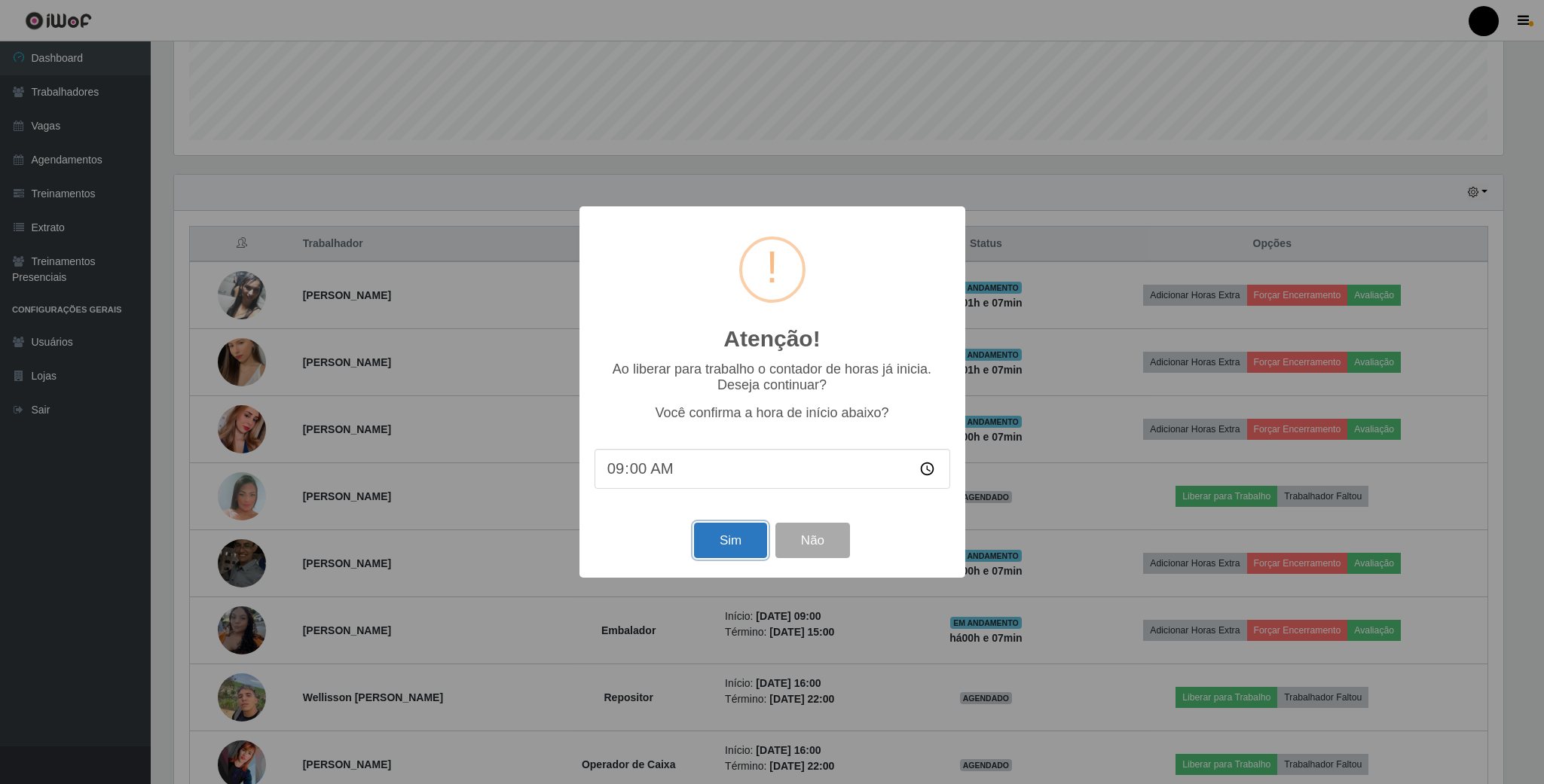
click at [744, 547] on button "Sim" at bounding box center [730, 540] width 73 height 35
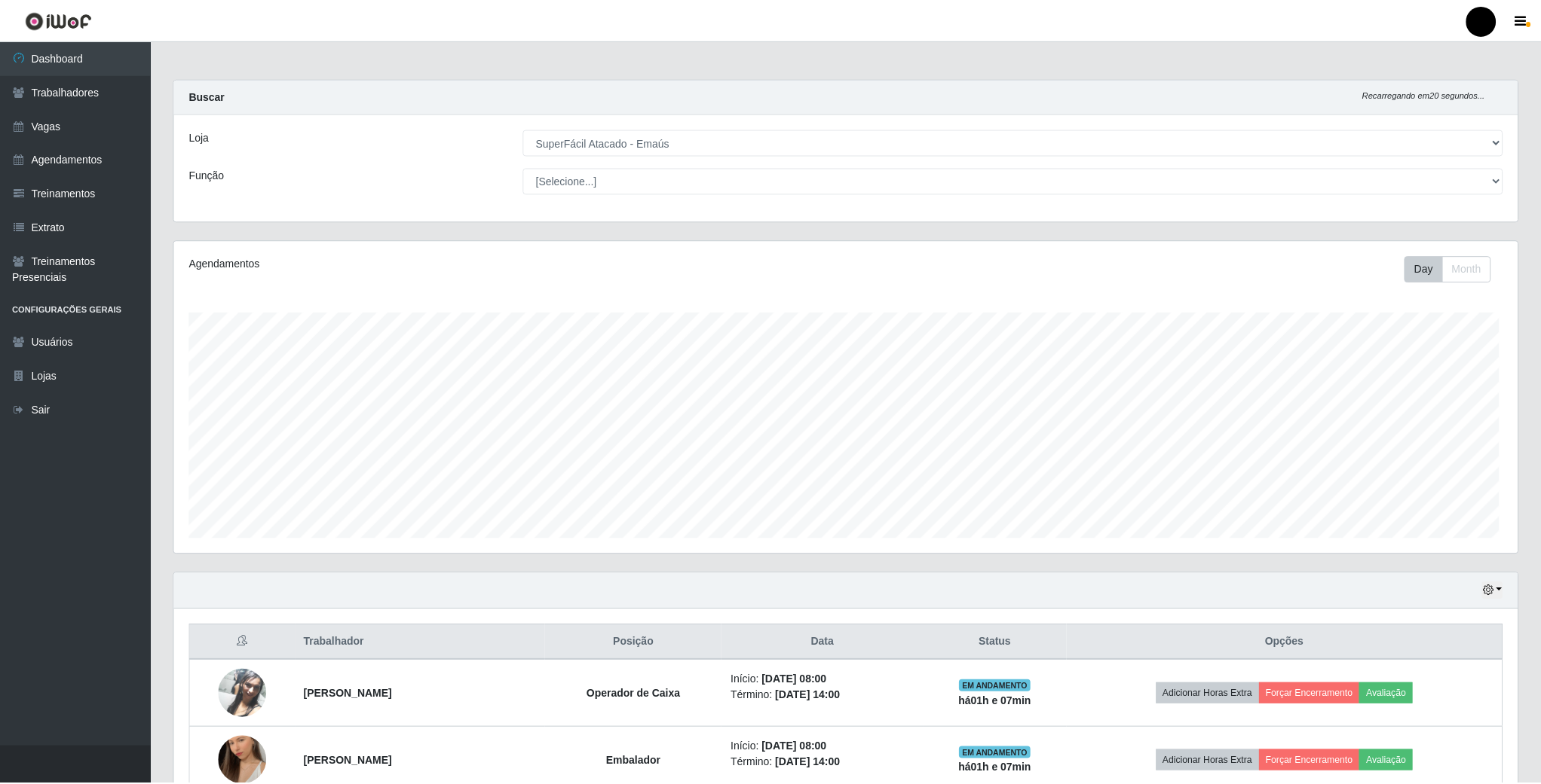
scroll to position [314, 1346]
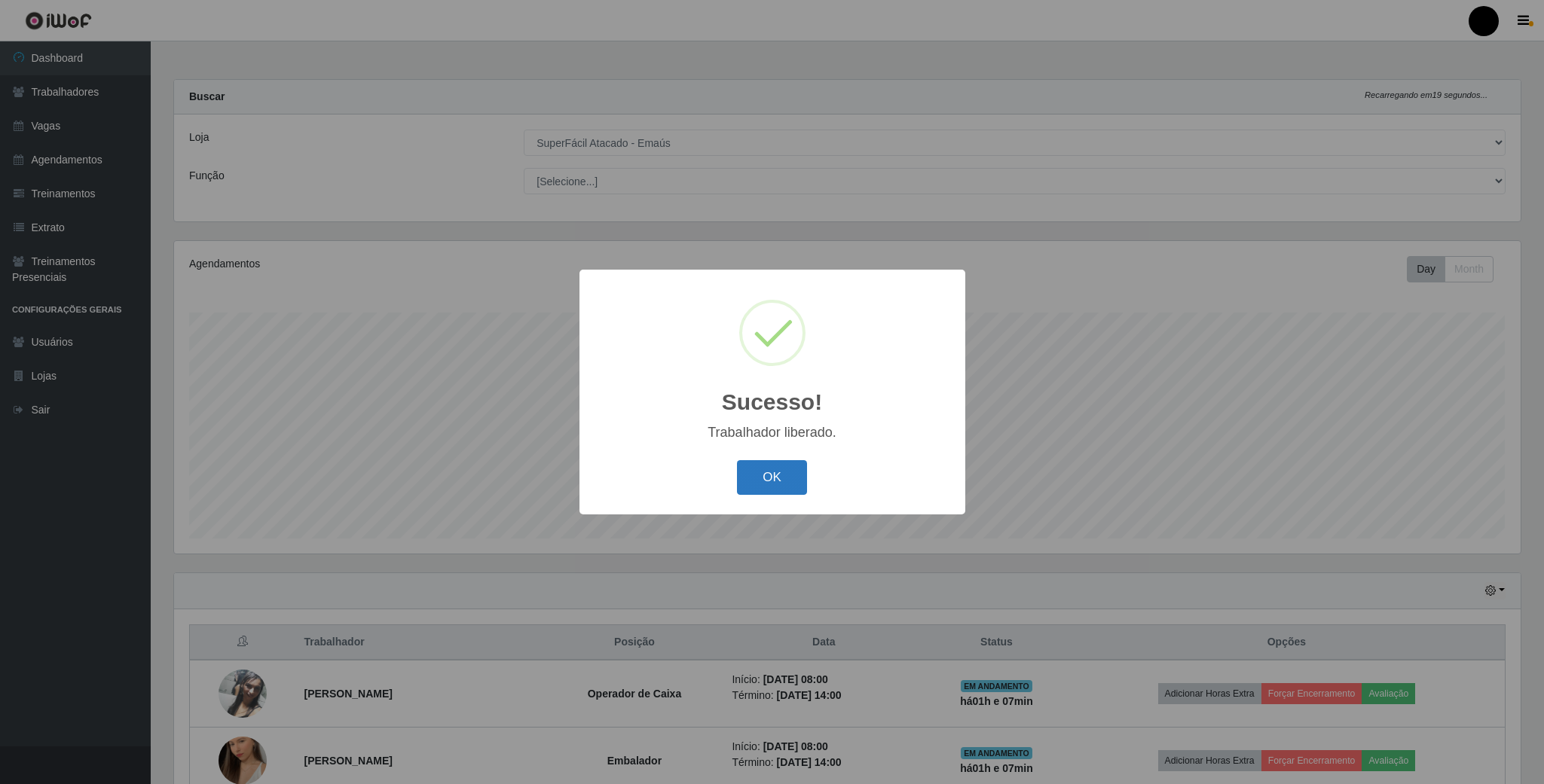
click at [766, 470] on button "OK" at bounding box center [772, 477] width 70 height 35
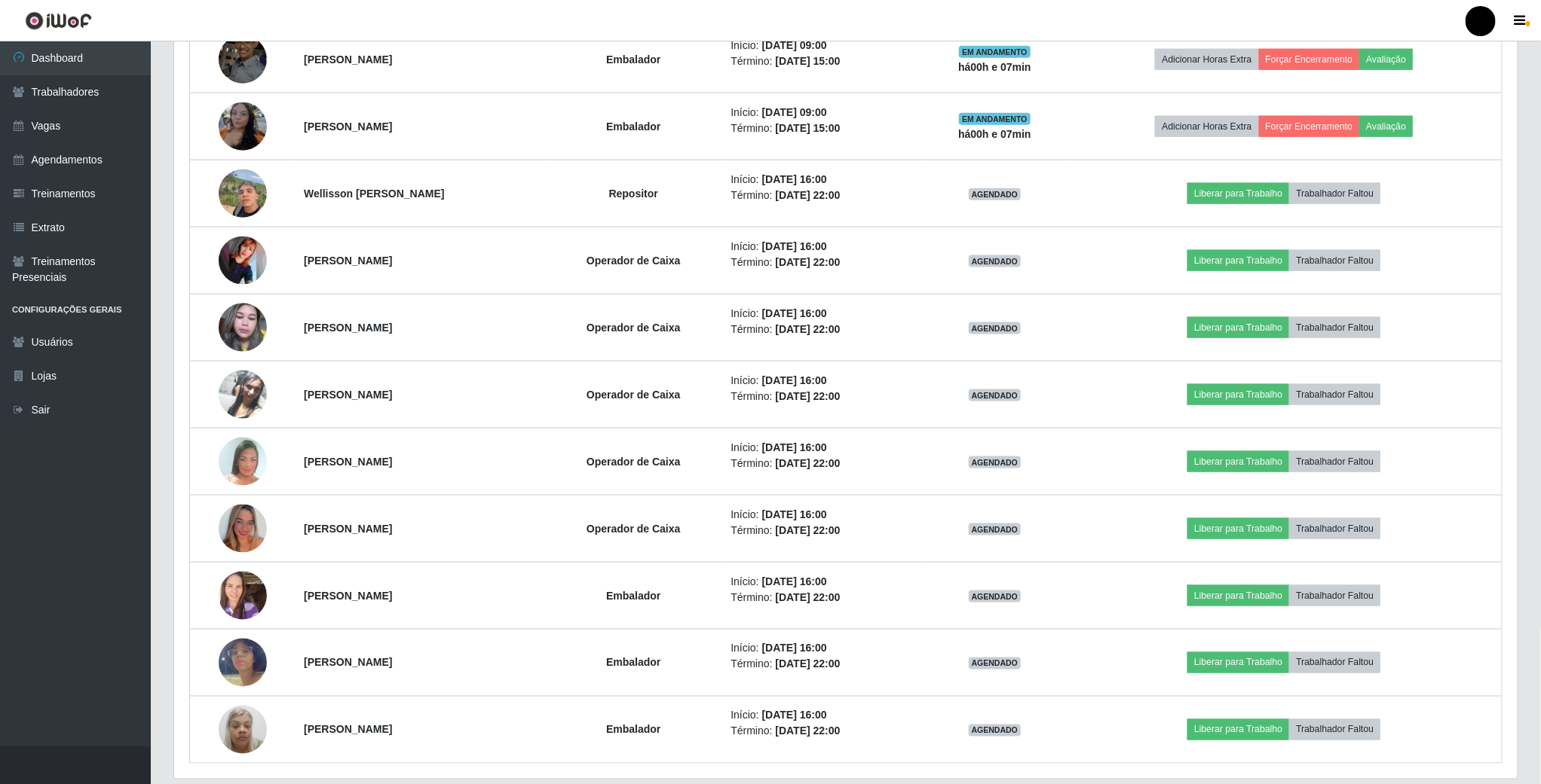
scroll to position [904, 0]
